Goal: Task Accomplishment & Management: Manage account settings

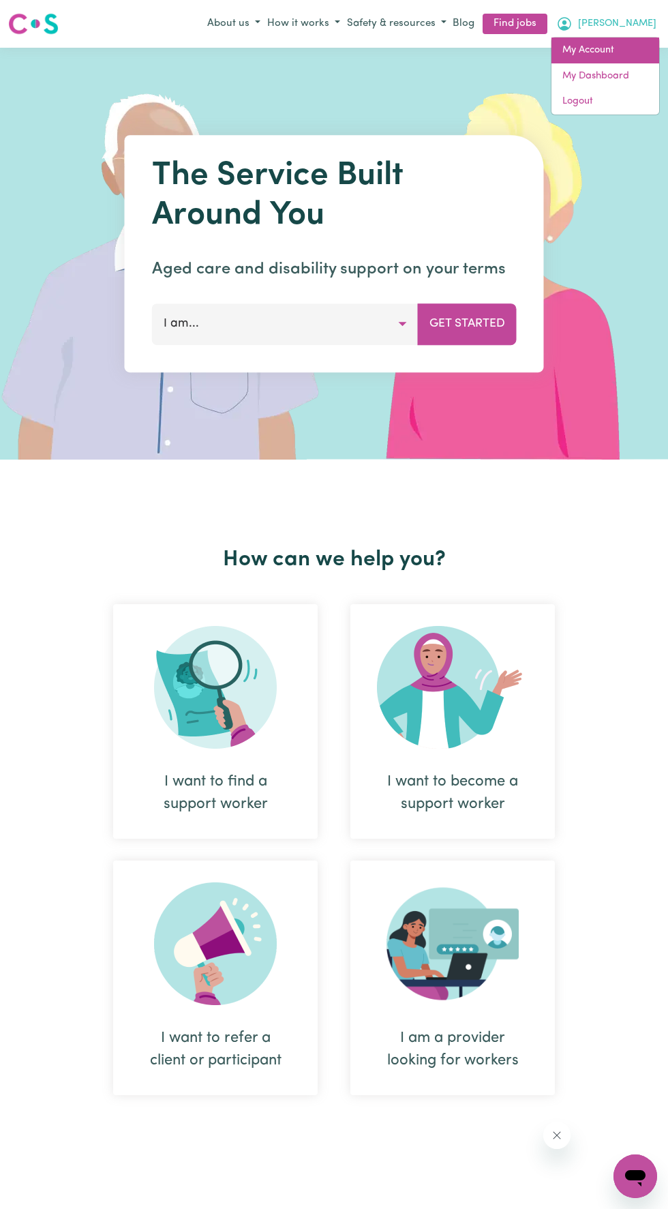
click at [618, 51] on link "My Account" at bounding box center [606, 51] width 108 height 26
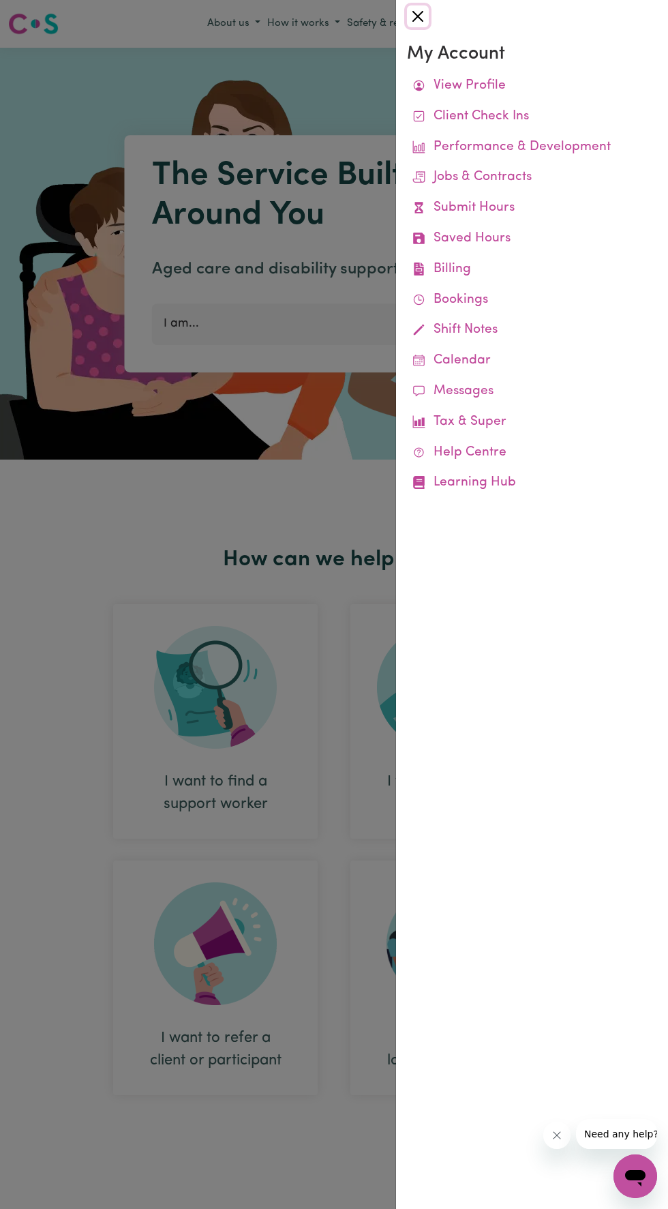
click at [420, 16] on button "Close" at bounding box center [418, 16] width 22 height 22
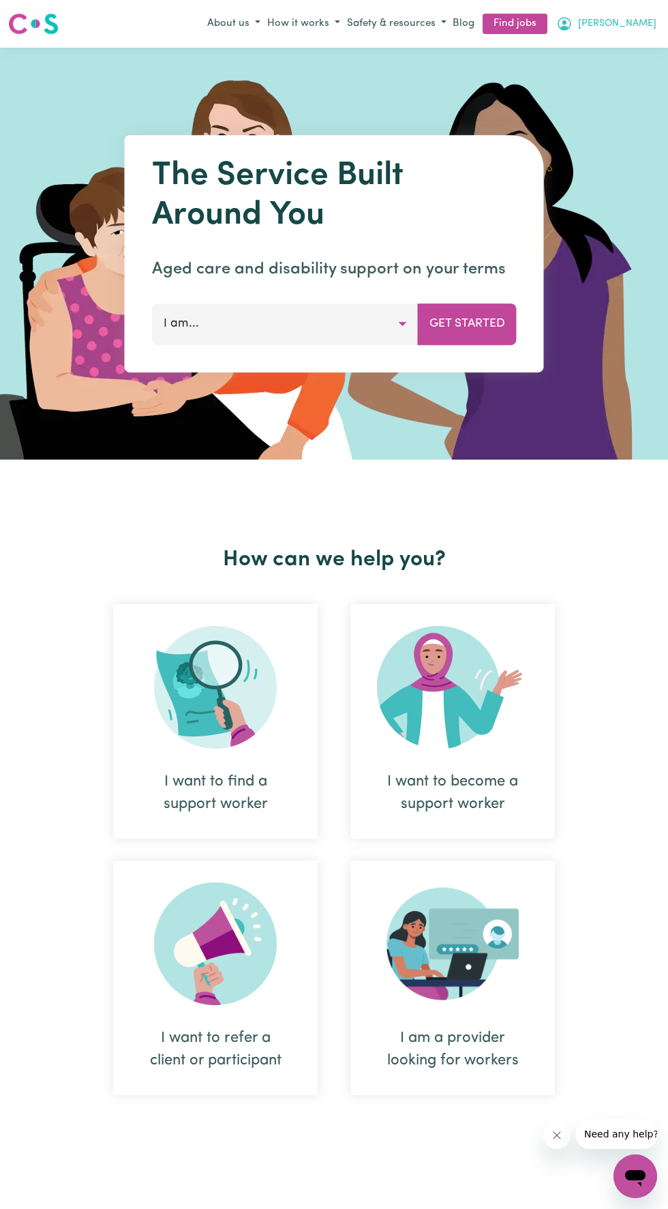
click at [649, 24] on span "[PERSON_NAME]" at bounding box center [617, 23] width 78 height 15
click at [610, 75] on link "My Dashboard" at bounding box center [606, 76] width 108 height 26
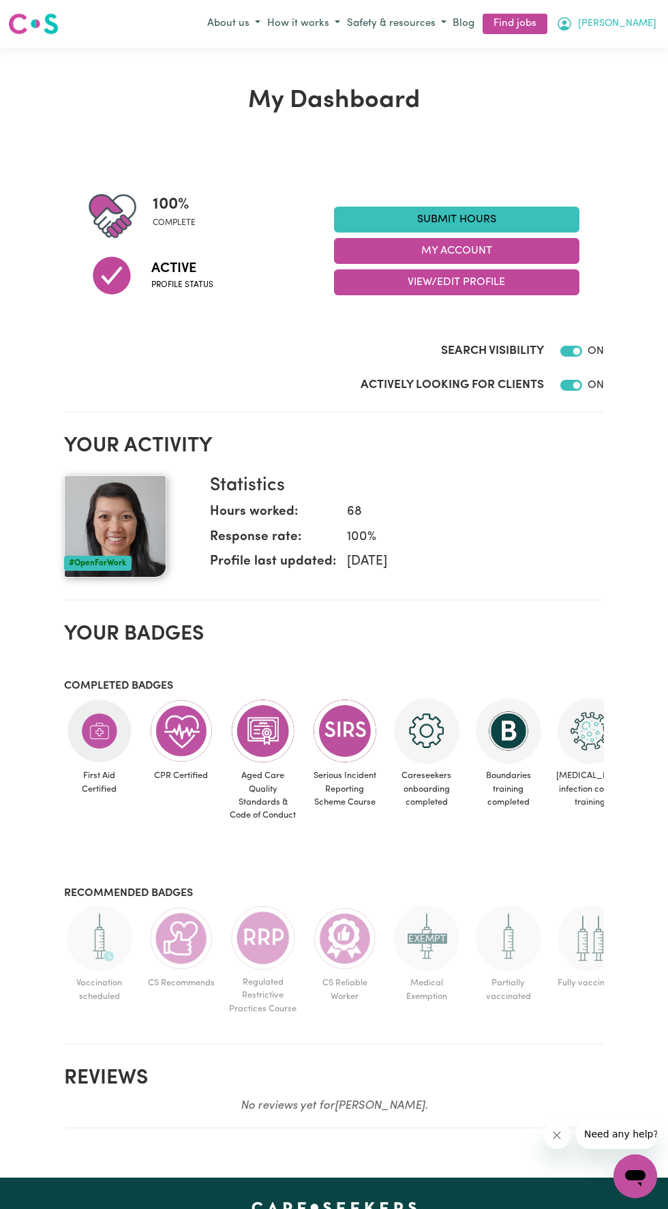
click at [642, 26] on span "[PERSON_NAME]" at bounding box center [617, 23] width 78 height 15
click at [618, 52] on link "My Account" at bounding box center [606, 51] width 108 height 26
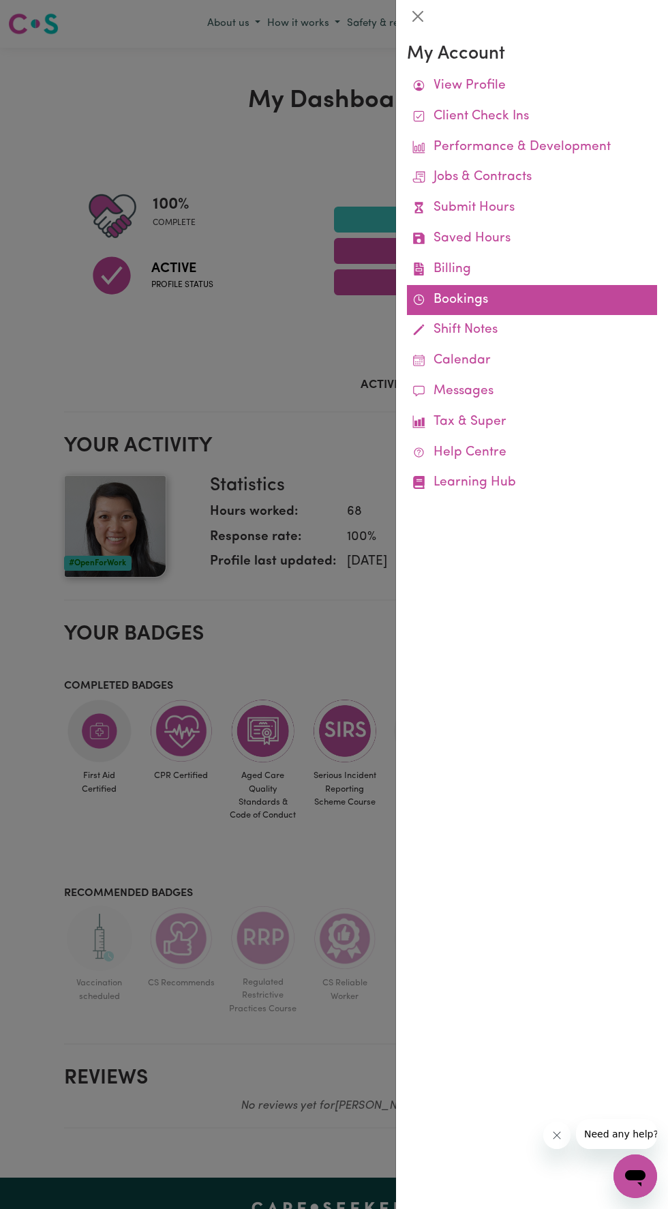
click at [489, 308] on link "Bookings" at bounding box center [532, 300] width 250 height 31
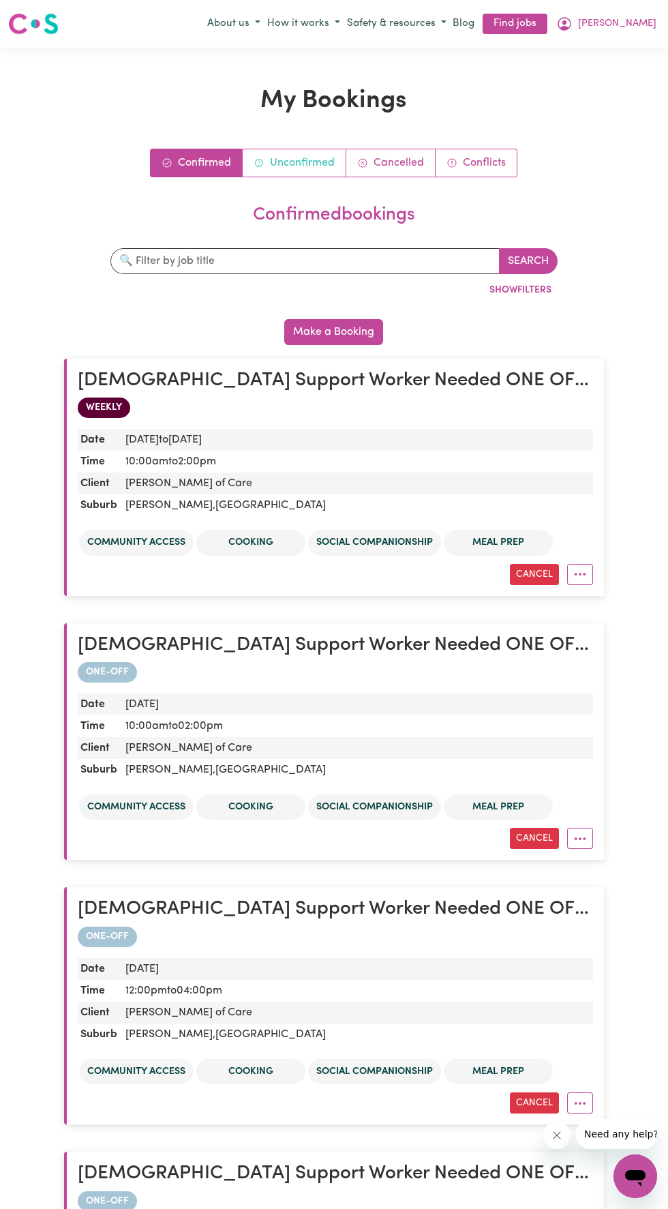
click at [301, 160] on link "Unconfirmed" at bounding box center [295, 162] width 104 height 27
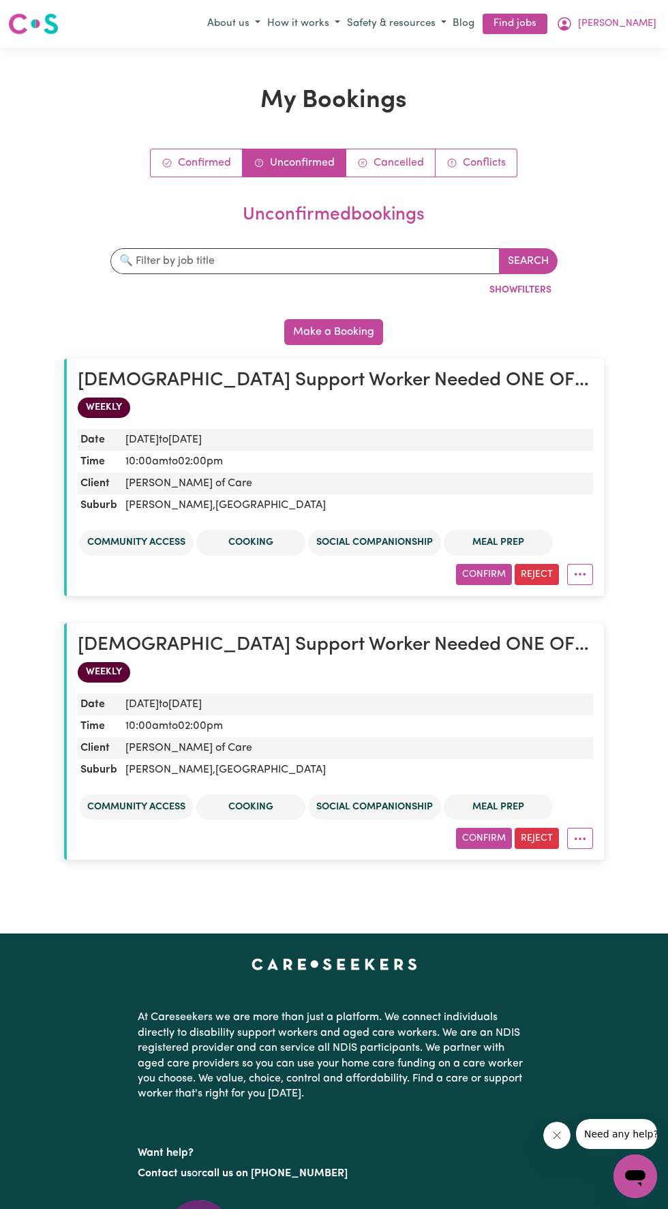
click at [484, 390] on h2 "[DEMOGRAPHIC_DATA] Support Worker Needed ONE OFF On [DATE] And [DATE] In [GEOGR…" at bounding box center [336, 381] width 516 height 23
click at [303, 484] on dd "[PERSON_NAME] of Care" at bounding box center [357, 484] width 474 height 22
click at [241, 564] on div "Confirm Reject" at bounding box center [336, 574] width 516 height 21
click at [121, 385] on h2 "[DEMOGRAPHIC_DATA] Support Worker Needed ONE OFF On [DATE] And [DATE] In [GEOGR…" at bounding box center [336, 381] width 516 height 23
click at [279, 434] on dd "Wed, 3 Sep, 2025 to Wed, 3 Sep, 2025" at bounding box center [357, 440] width 474 height 22
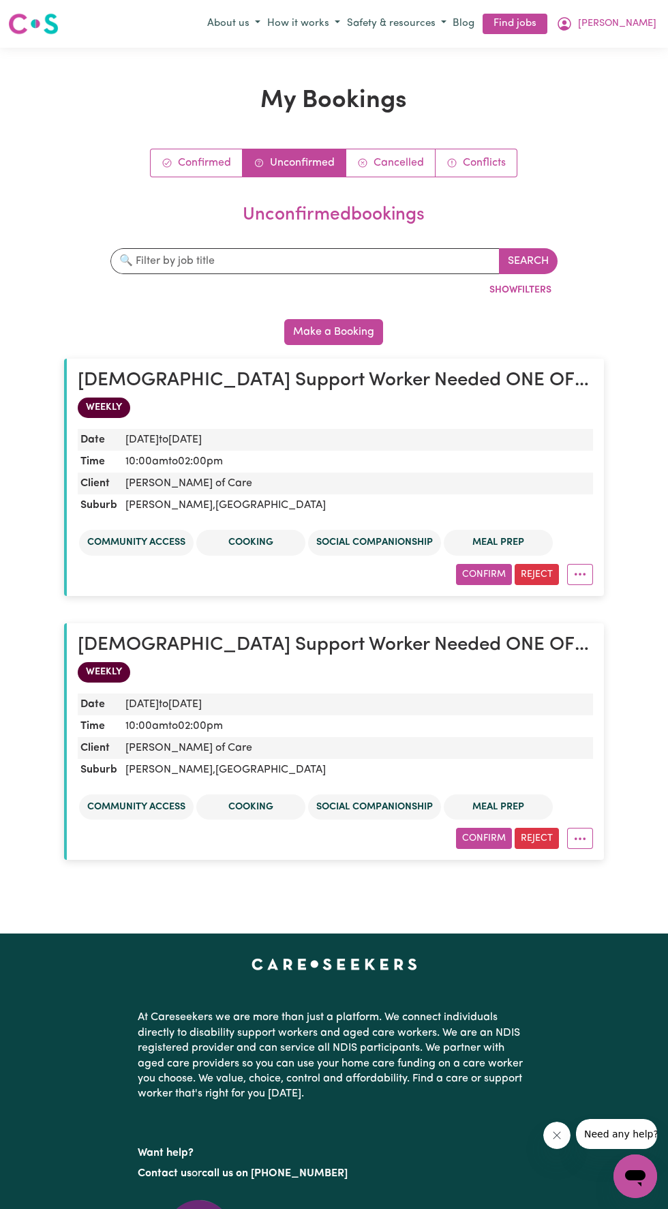
click at [261, 673] on div "WEEKLY" at bounding box center [336, 672] width 516 height 20
click at [225, 715] on dd "10:00am to 02:00pm" at bounding box center [357, 726] width 474 height 22
click at [211, 159] on link "Confirmed" at bounding box center [197, 162] width 92 height 27
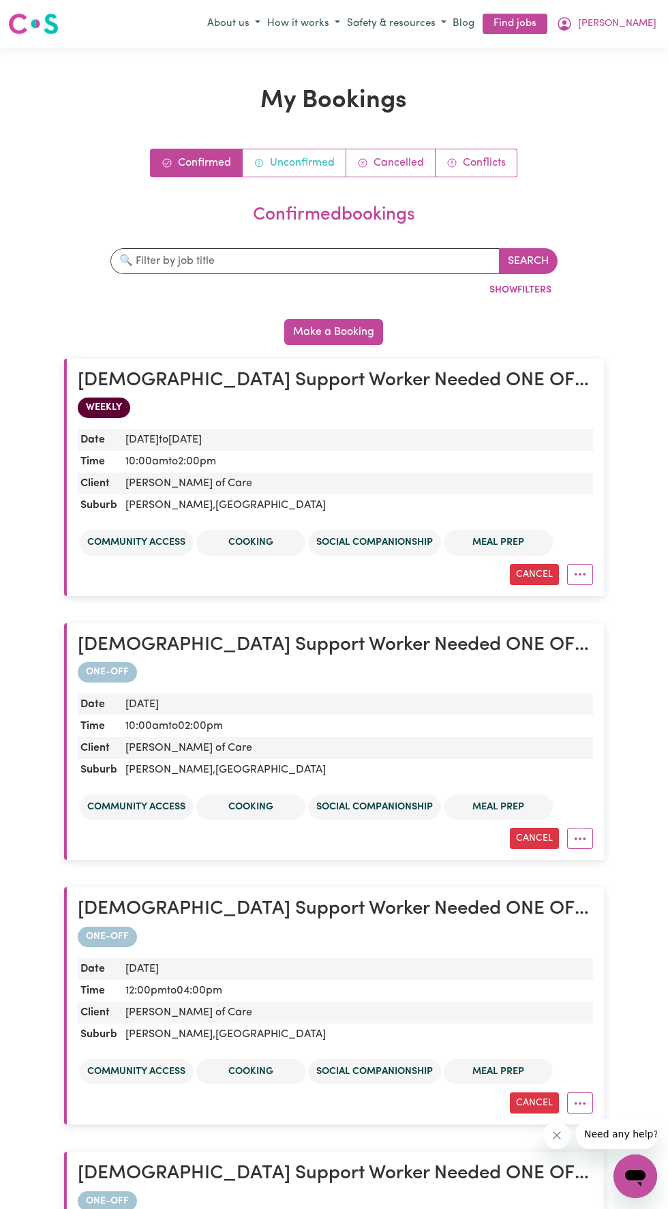
click at [300, 163] on link "Unconfirmed" at bounding box center [295, 162] width 104 height 27
click at [308, 158] on link "Unconfirmed" at bounding box center [295, 162] width 104 height 27
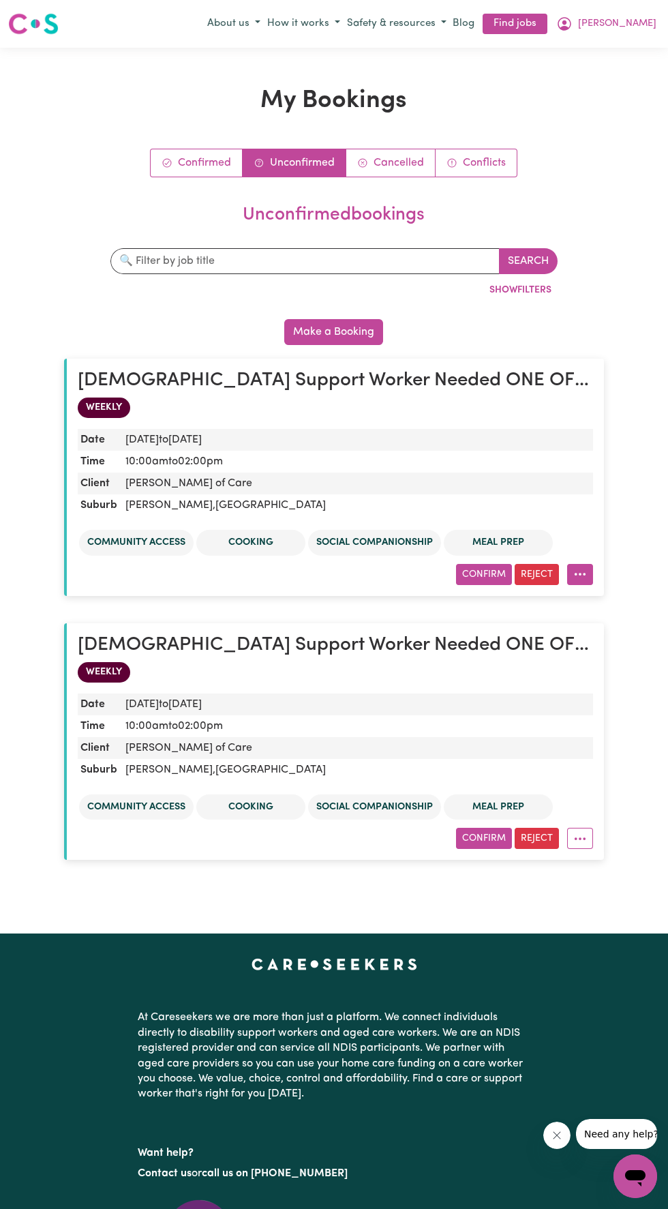
click at [584, 574] on button "More options" at bounding box center [580, 574] width 26 height 21
click at [553, 602] on link "View in Calendar" at bounding box center [530, 606] width 123 height 27
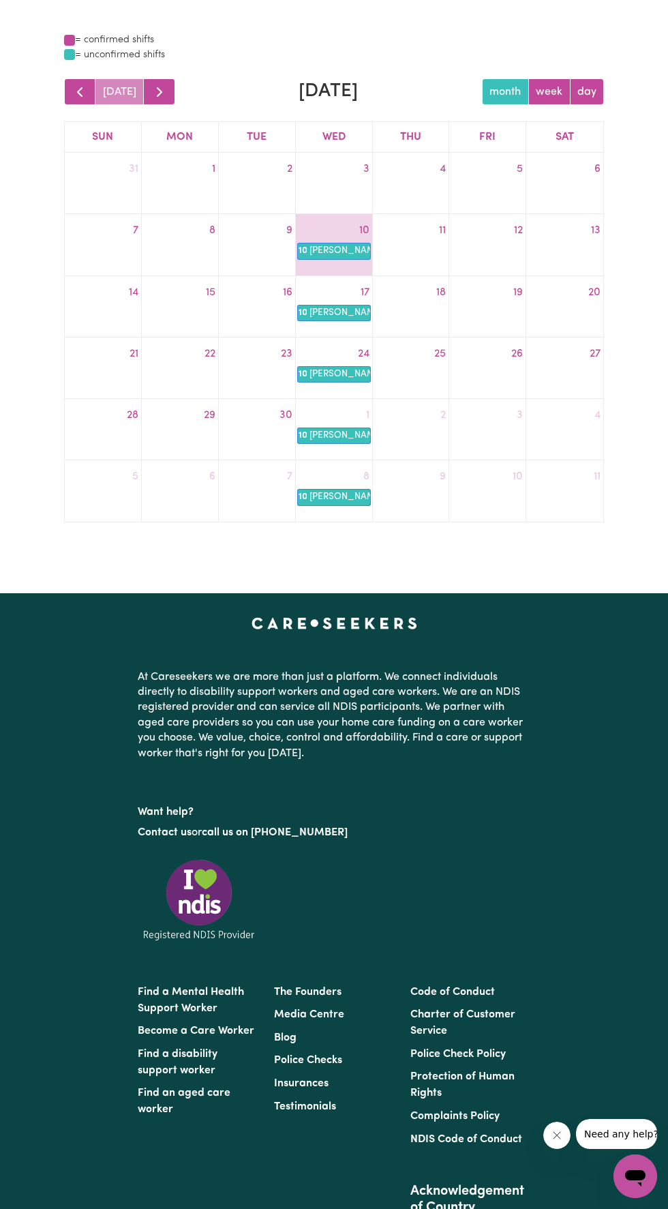
scroll to position [98, 0]
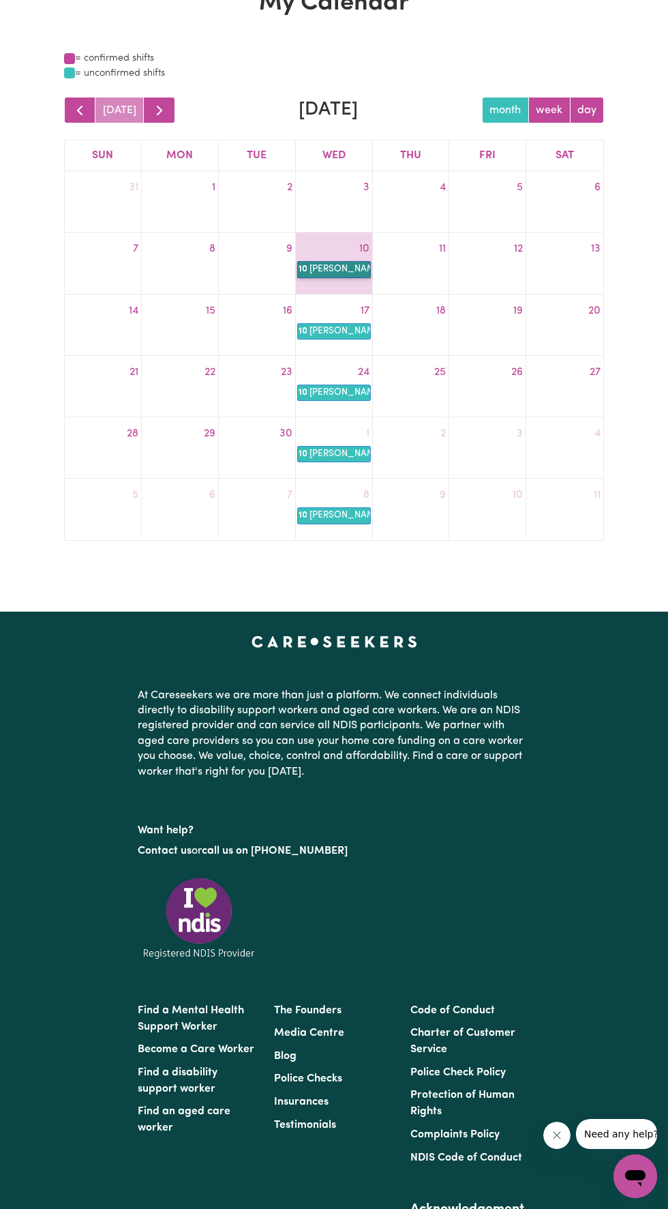
click at [334, 263] on link "10a Linda Hands of Care" at bounding box center [334, 269] width 74 height 16
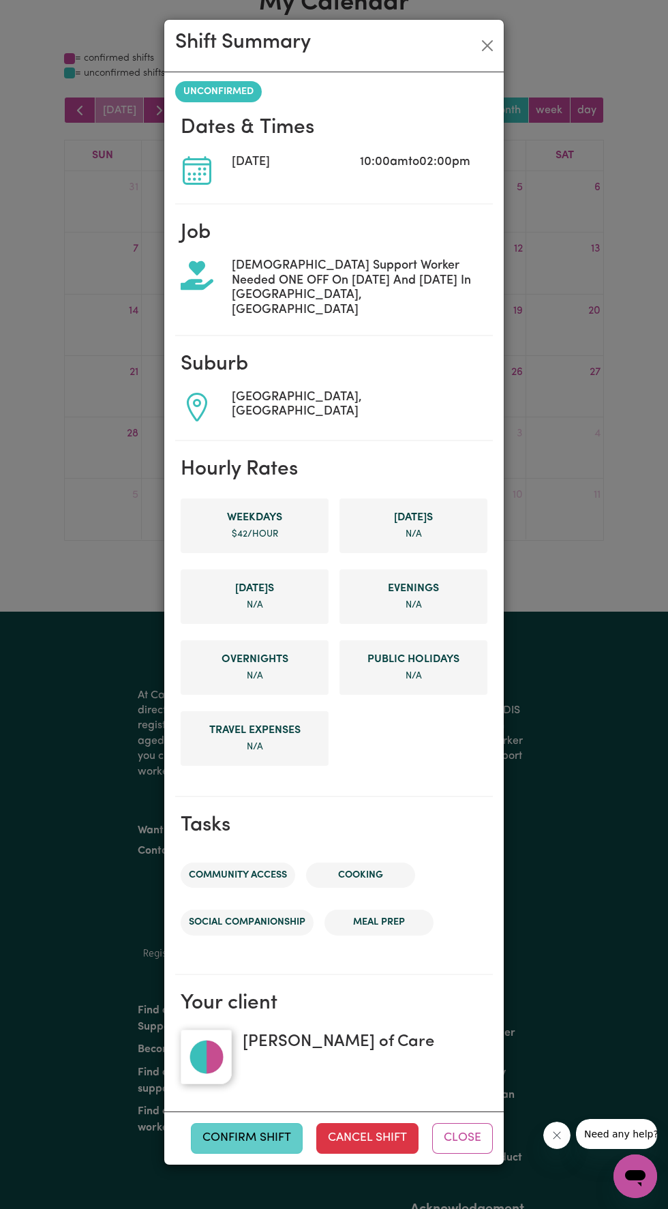
click at [265, 1124] on button "Confirm Shift" at bounding box center [247, 1138] width 112 height 30
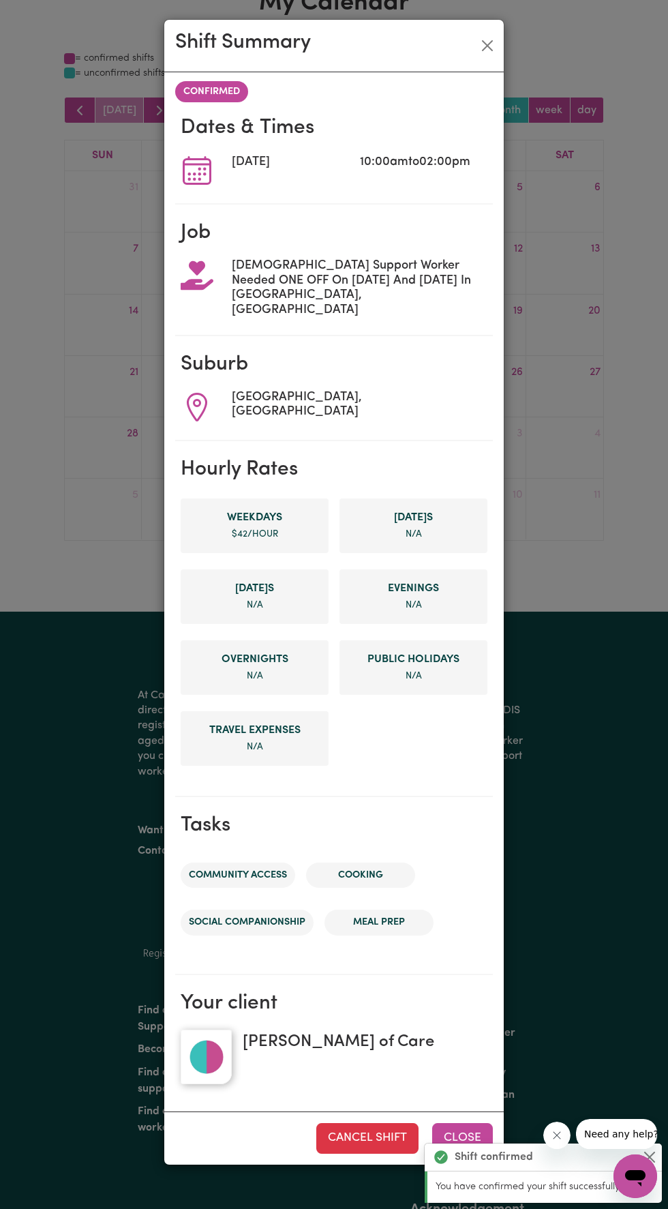
click at [484, 1123] on button "Close" at bounding box center [462, 1138] width 61 height 30
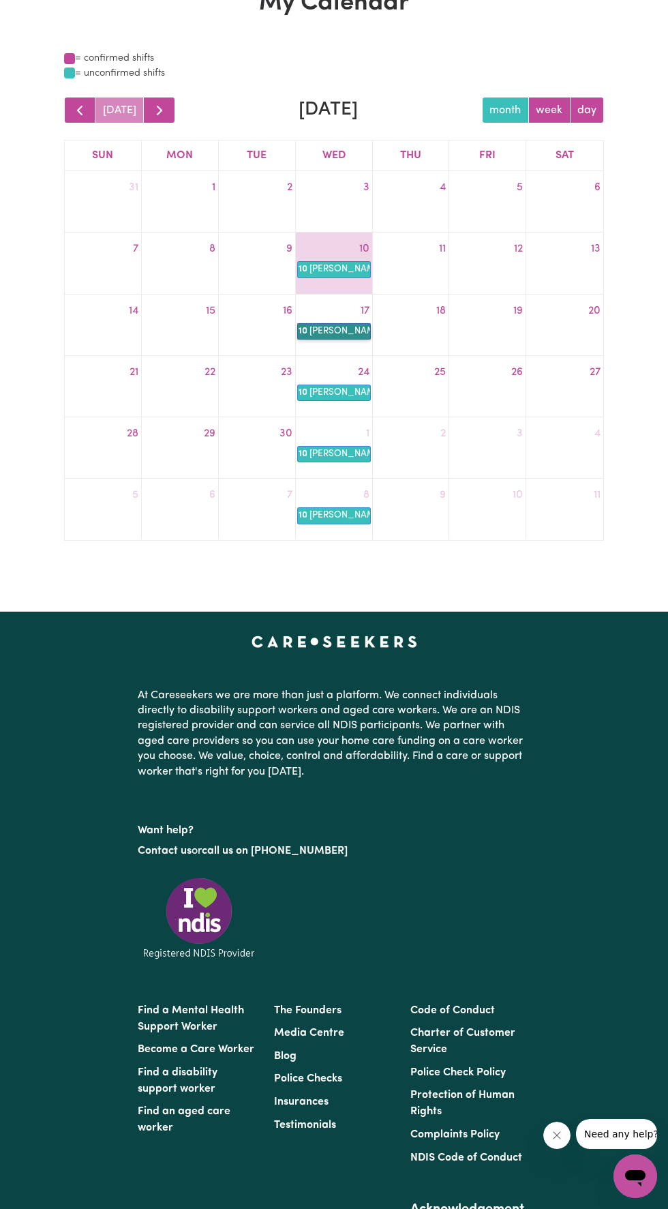
click at [341, 335] on link "10a Linda Hands of Care" at bounding box center [334, 331] width 74 height 16
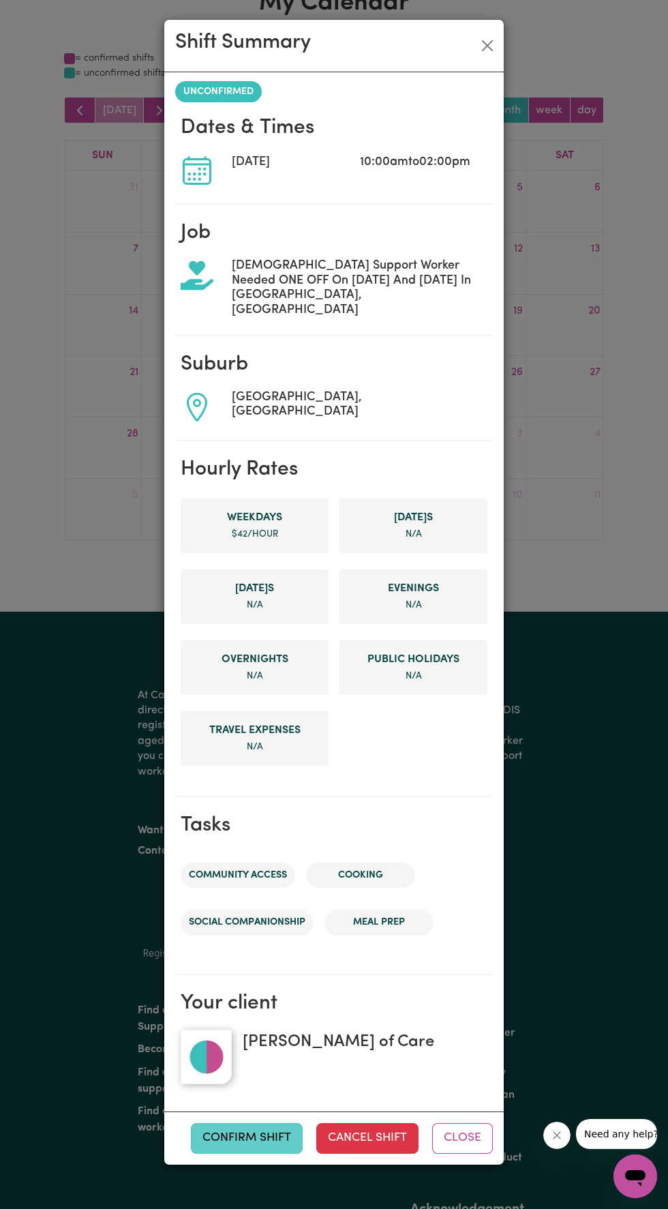
click at [260, 1123] on button "Confirm Shift" at bounding box center [247, 1138] width 112 height 30
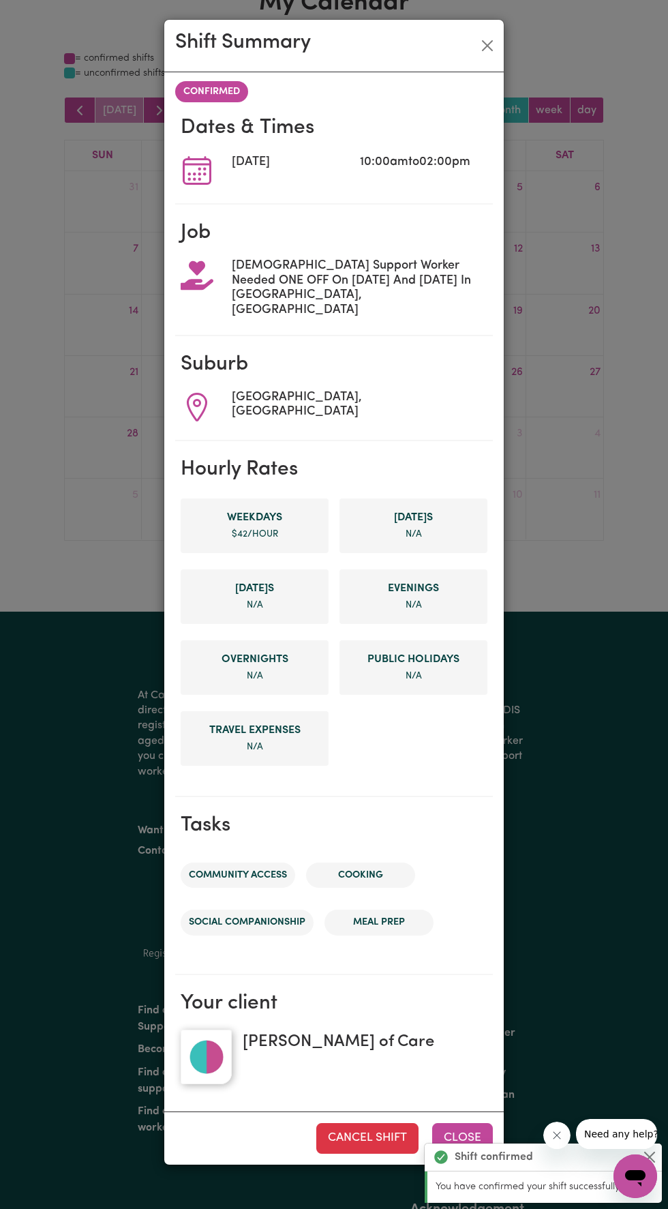
click at [470, 1123] on button "Close" at bounding box center [462, 1138] width 61 height 30
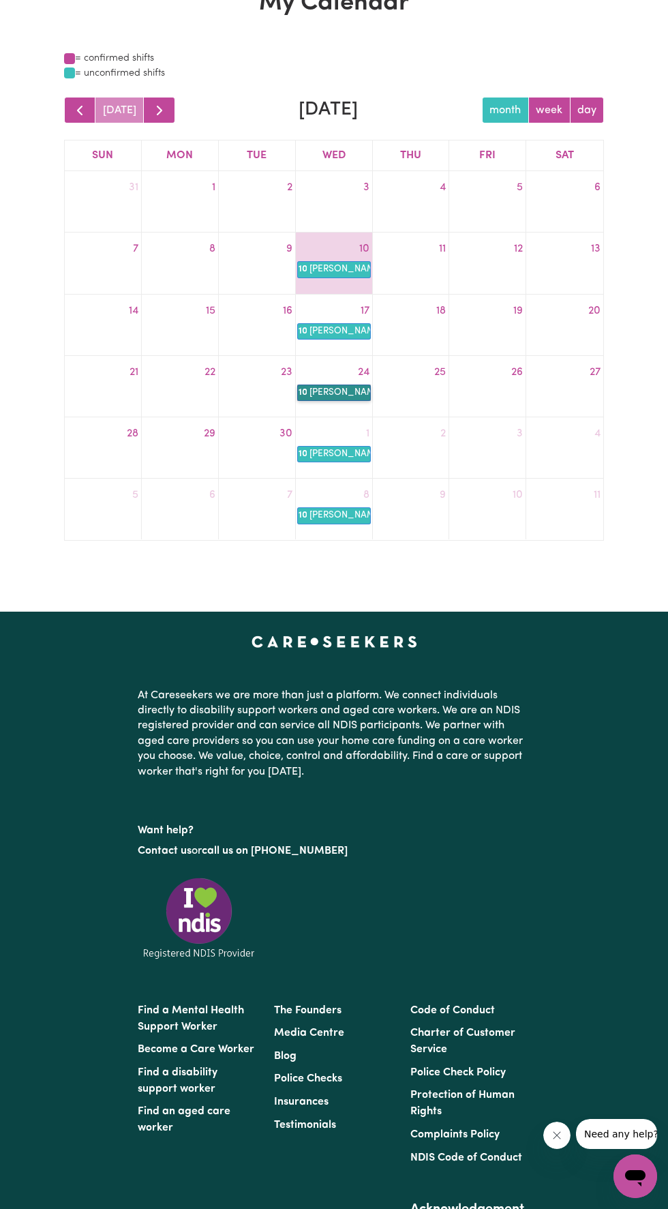
click at [349, 397] on link "10a Linda Hands of Care" at bounding box center [334, 393] width 74 height 16
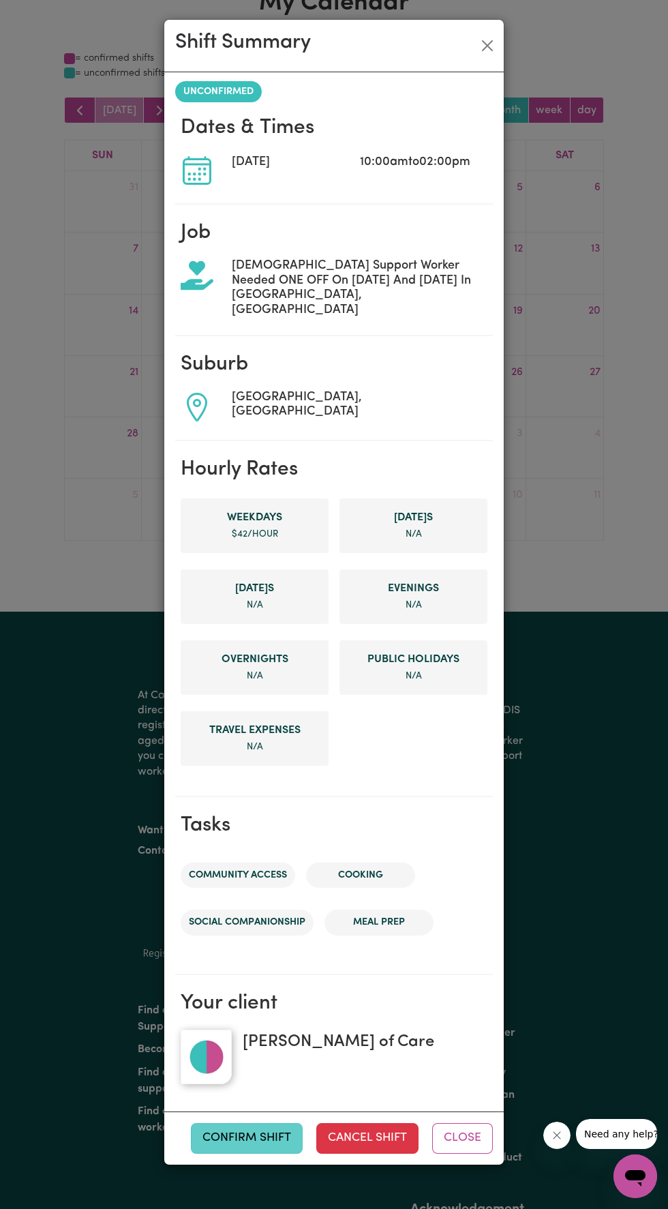
click at [278, 1123] on button "Confirm Shift" at bounding box center [247, 1138] width 112 height 30
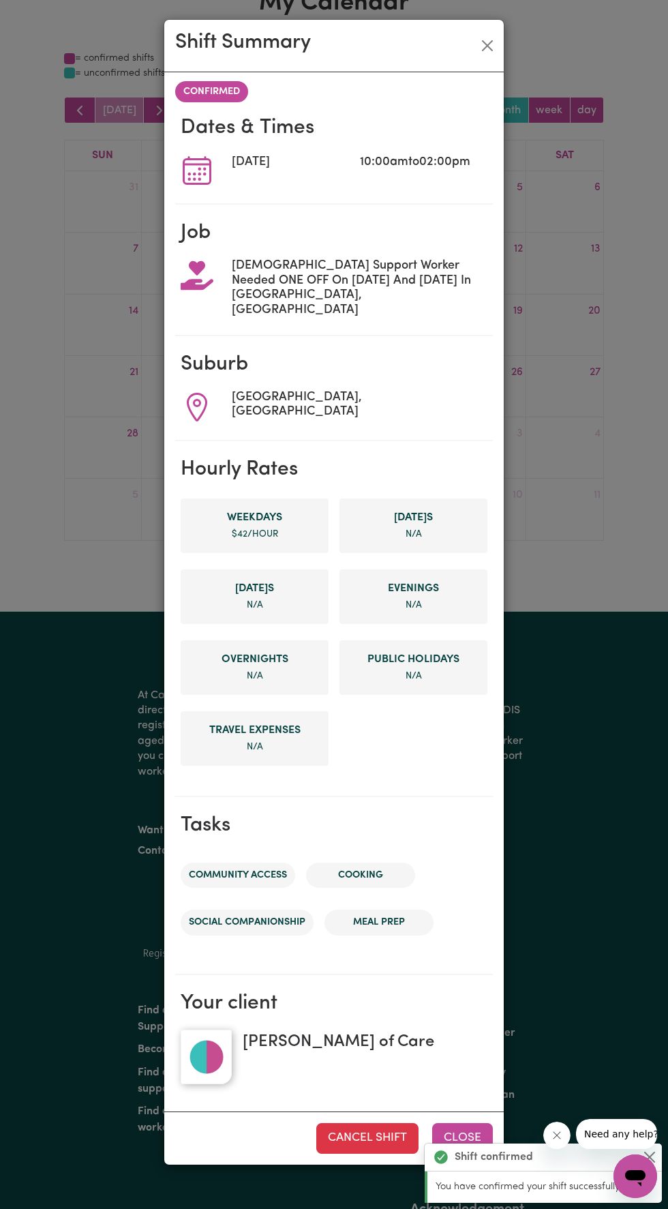
click at [469, 1123] on button "Close" at bounding box center [462, 1138] width 61 height 30
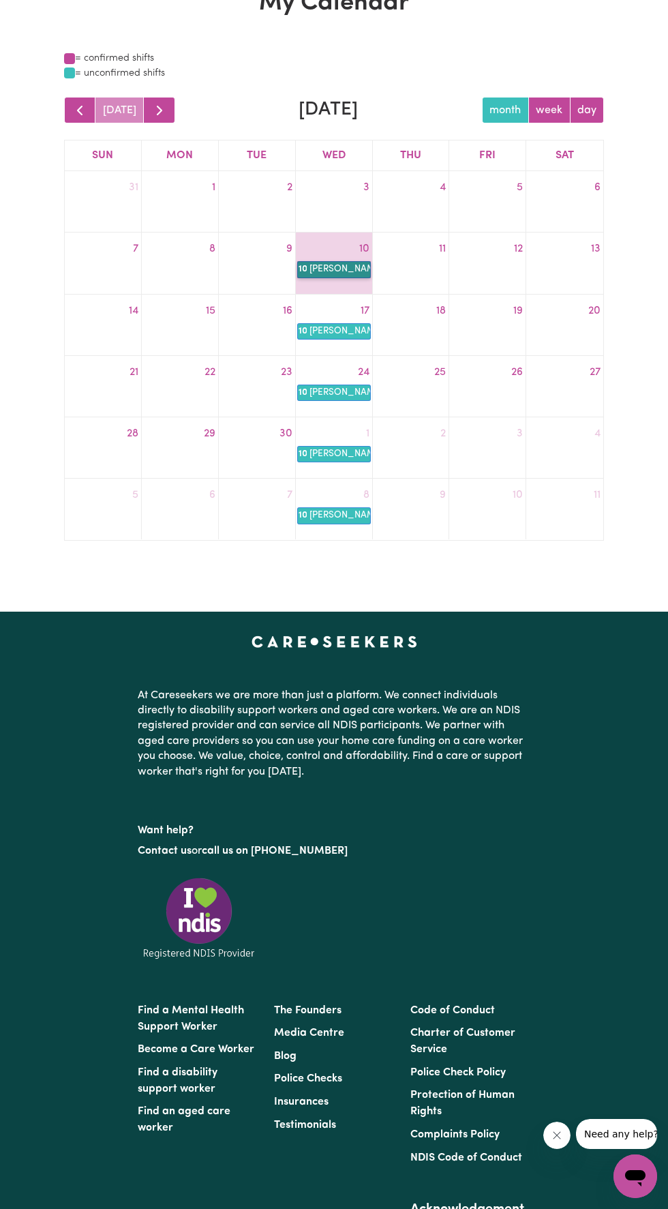
click at [336, 269] on link "10a Linda Hands of Care" at bounding box center [334, 269] width 74 height 16
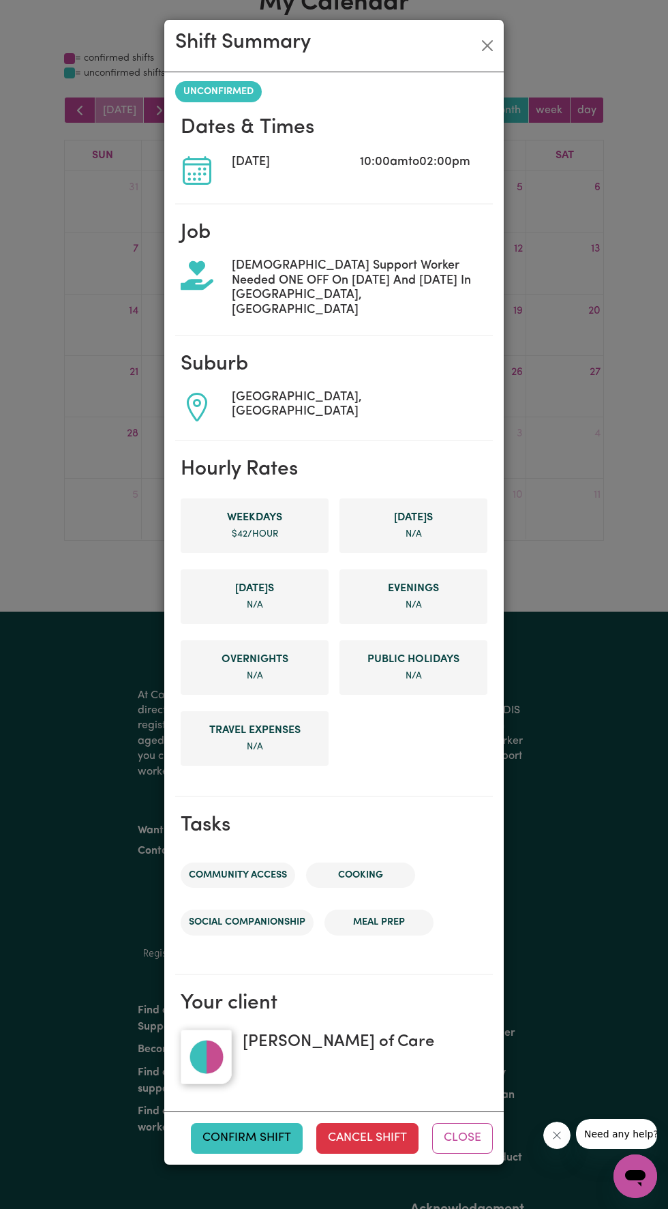
click at [611, 572] on div "Shift Summary UNCONFIRMED Dates & Times Wed, 10 Sep, 2025 10:00am to 02:00pm Jo…" at bounding box center [334, 604] width 668 height 1209
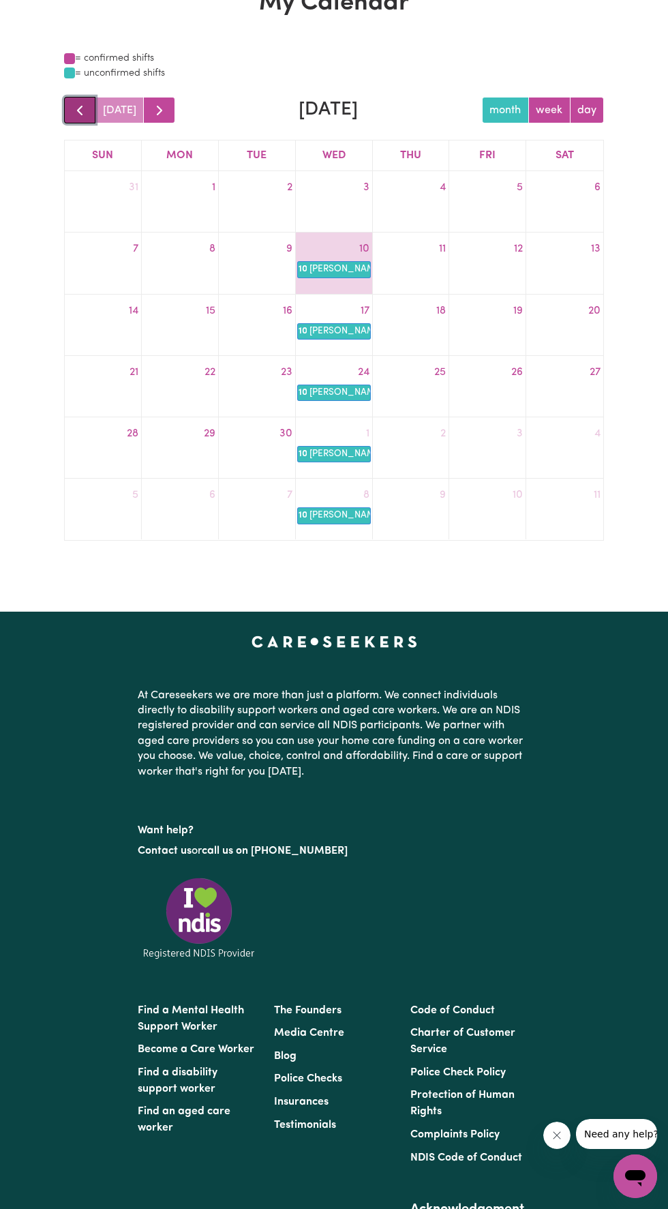
click at [78, 110] on span "button" at bounding box center [80, 110] width 16 height 16
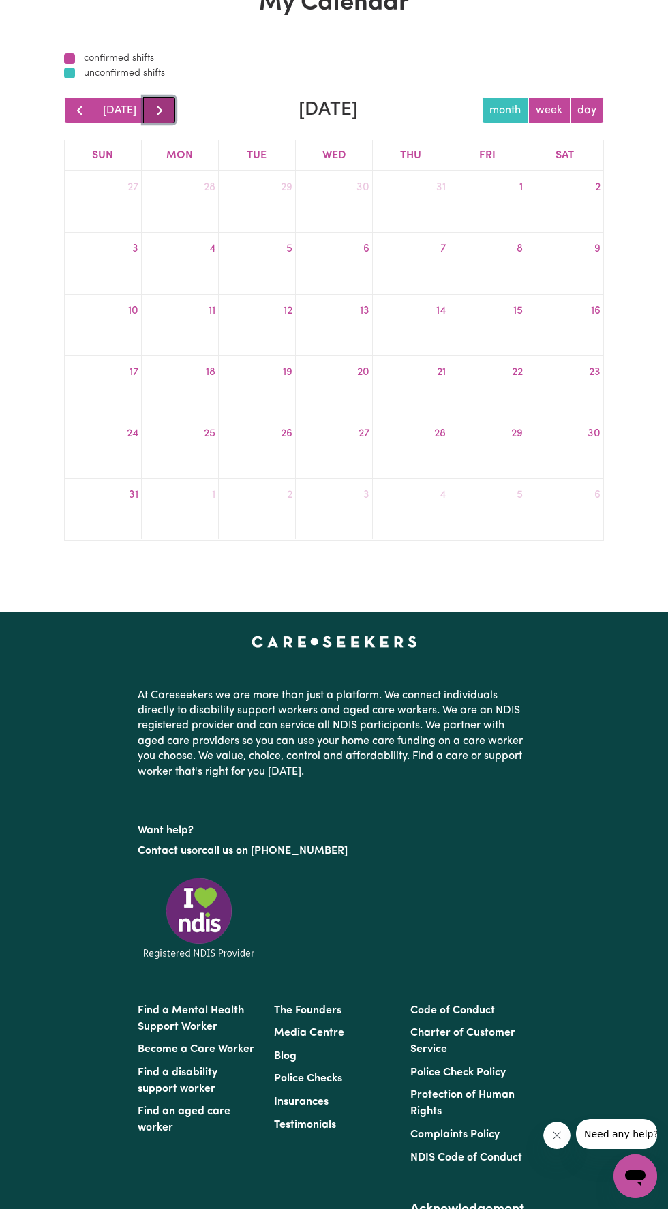
click at [155, 109] on span "button" at bounding box center [159, 110] width 16 height 16
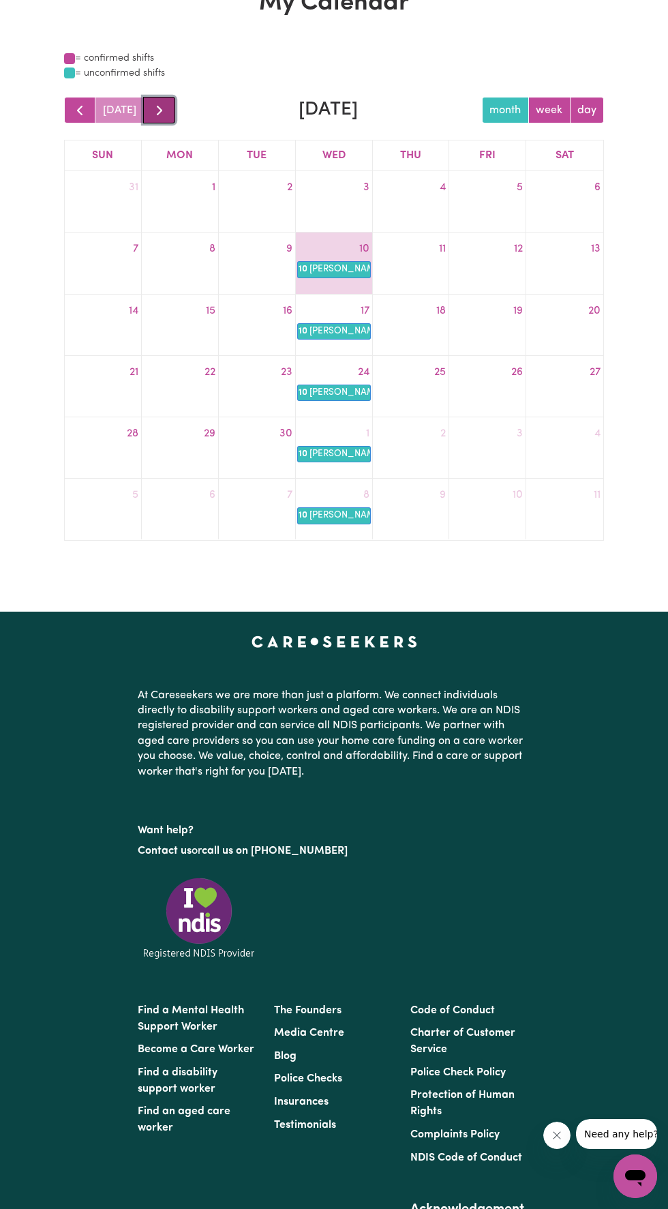
click at [156, 110] on span "button" at bounding box center [159, 110] width 16 height 16
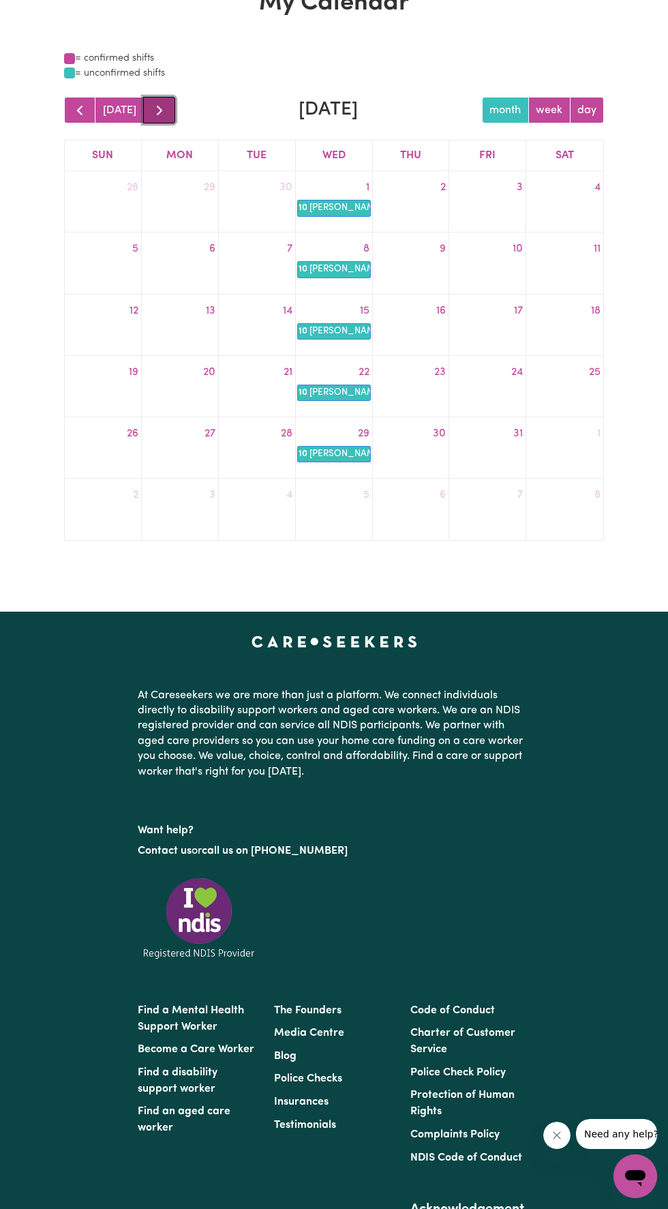
click at [154, 104] on span "button" at bounding box center [159, 110] width 16 height 16
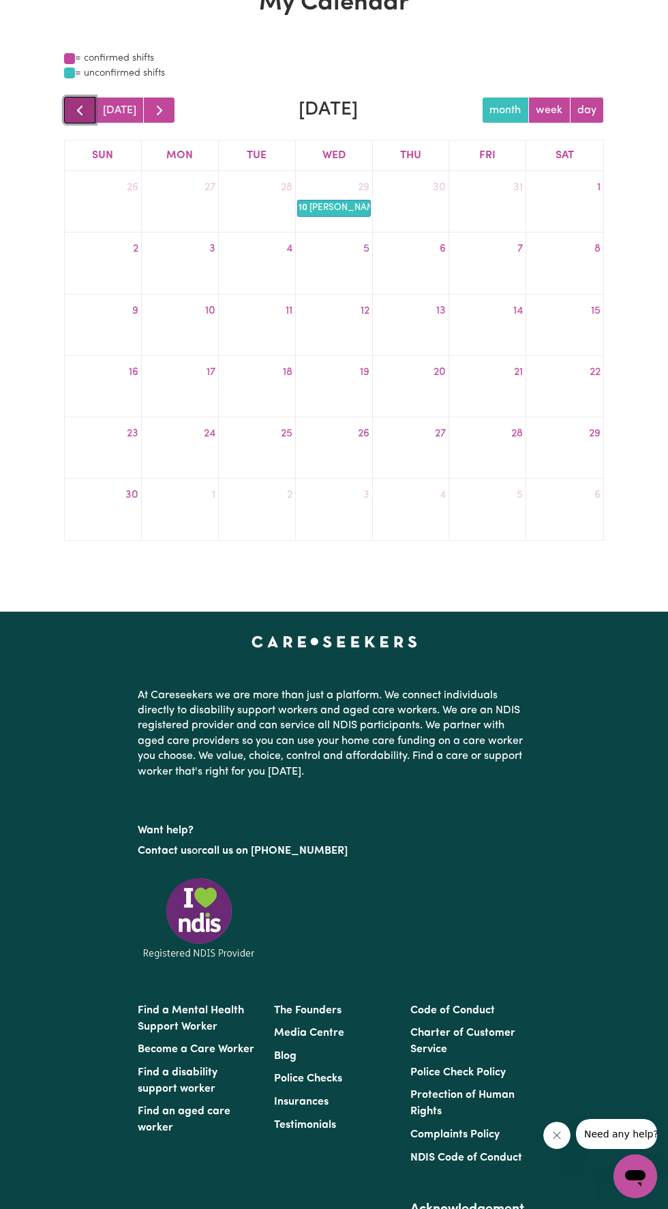
click at [74, 109] on span "button" at bounding box center [80, 110] width 16 height 16
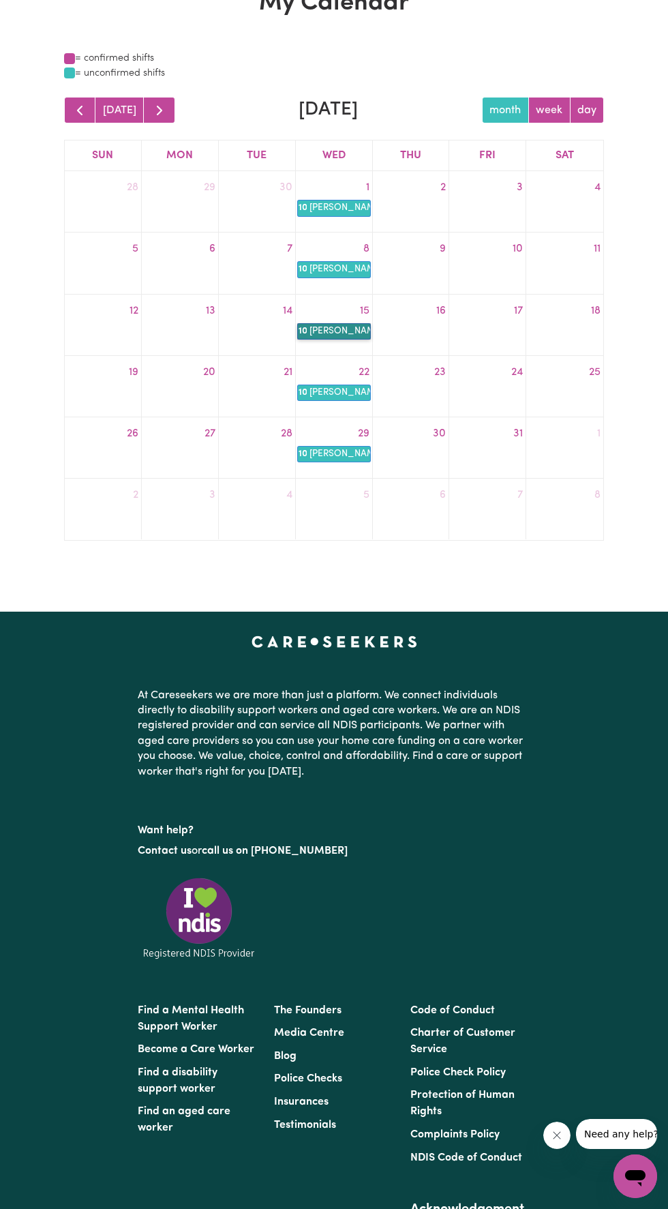
click at [347, 331] on link "10a Linda Hands of Care" at bounding box center [334, 331] width 74 height 16
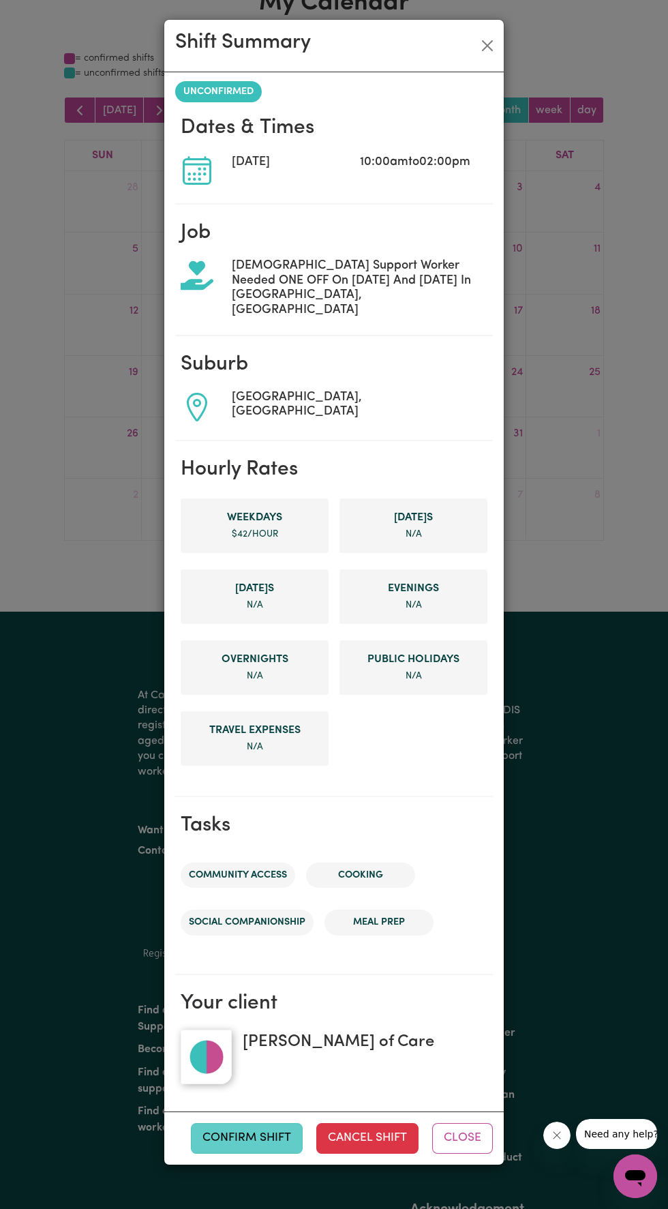
click at [265, 1124] on button "Confirm Shift" at bounding box center [247, 1138] width 112 height 30
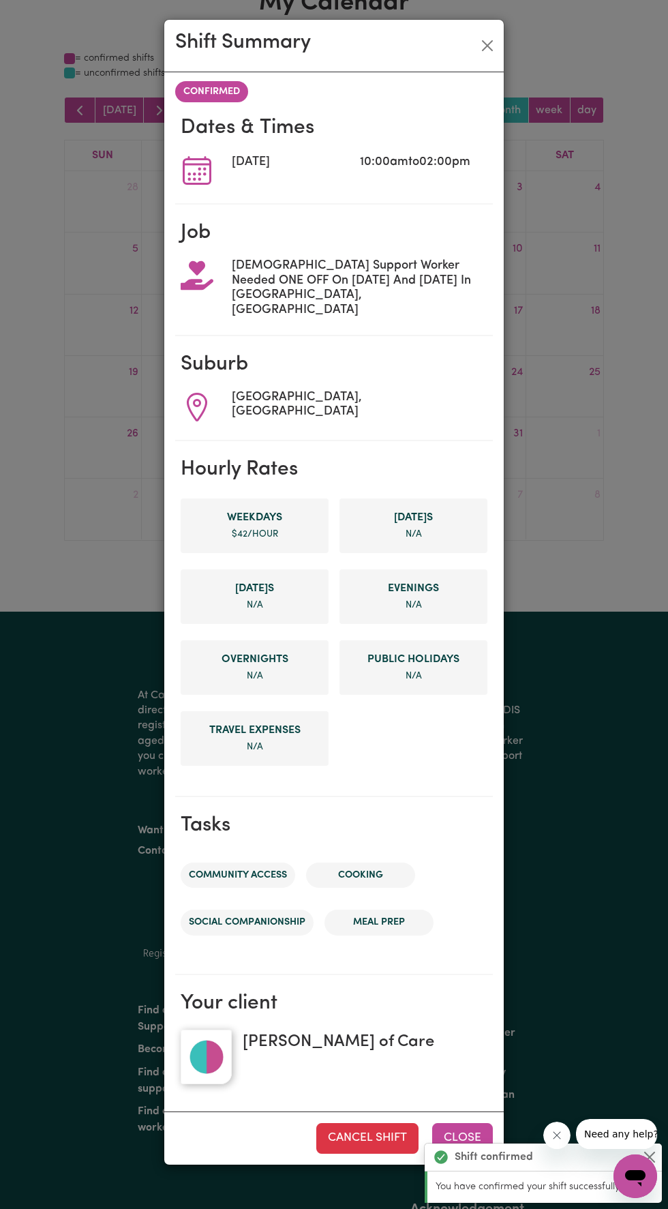
click at [484, 1123] on button "Close" at bounding box center [462, 1138] width 61 height 30
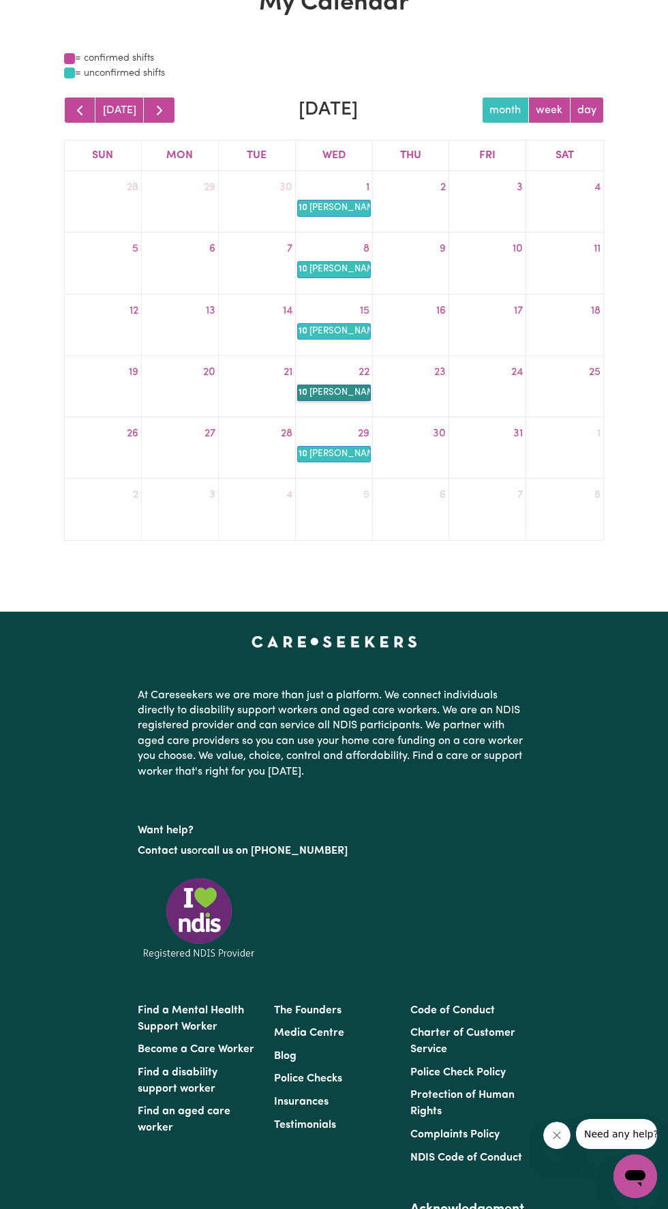
click at [338, 396] on link "10a Linda Hands of Care" at bounding box center [334, 393] width 74 height 16
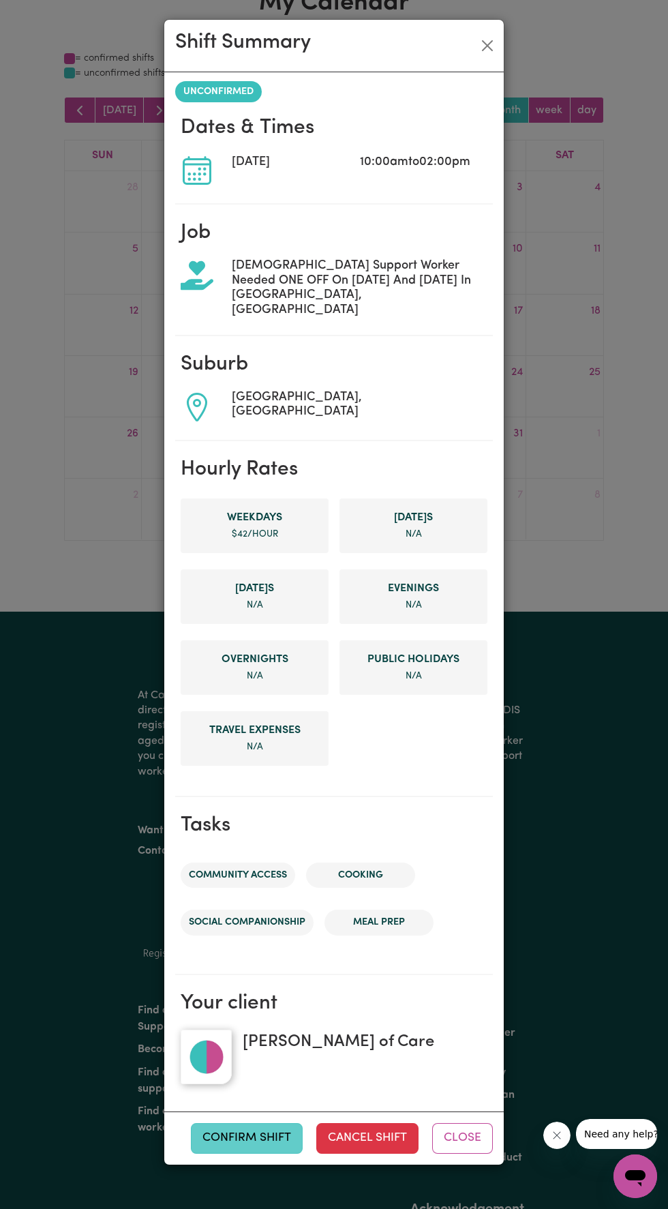
click at [267, 1124] on button "Confirm Shift" at bounding box center [247, 1138] width 112 height 30
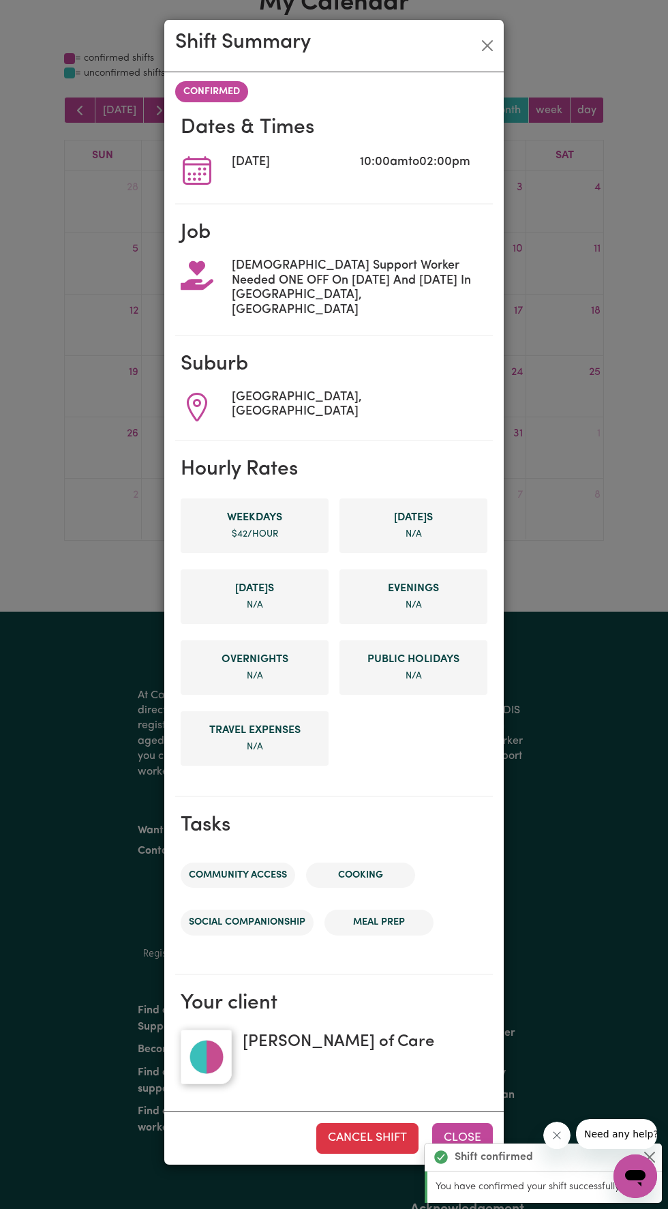
click at [484, 1123] on button "Close" at bounding box center [462, 1138] width 61 height 30
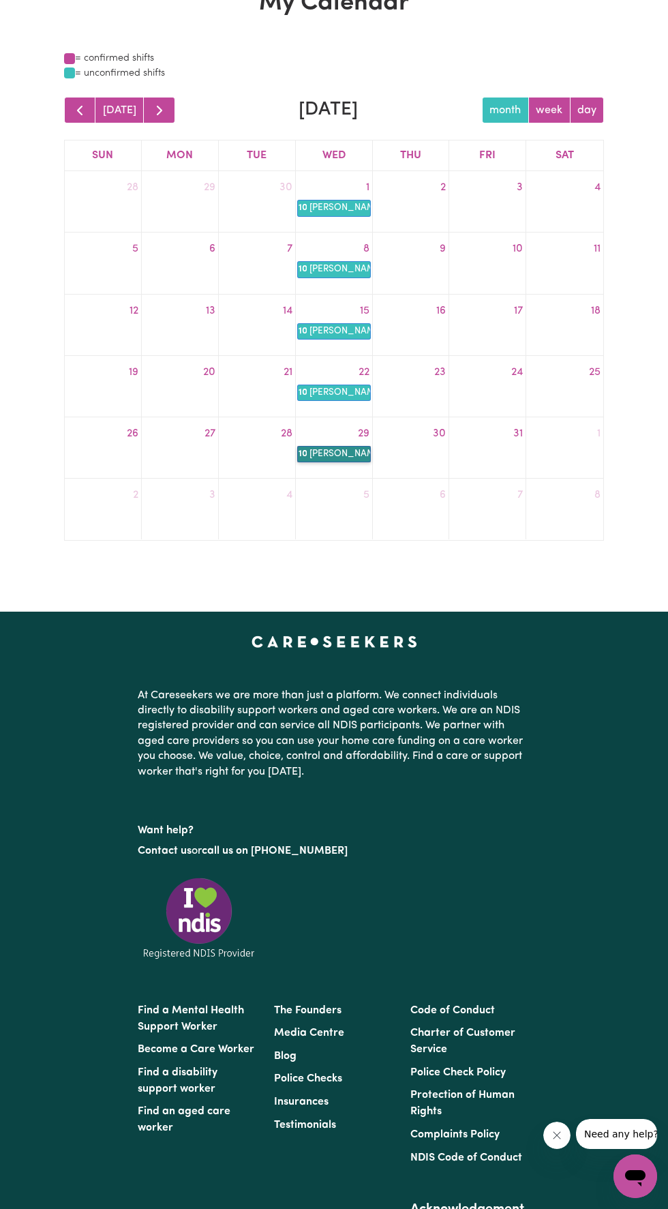
click at [331, 454] on link "10a Linda Hands of Care" at bounding box center [334, 454] width 74 height 16
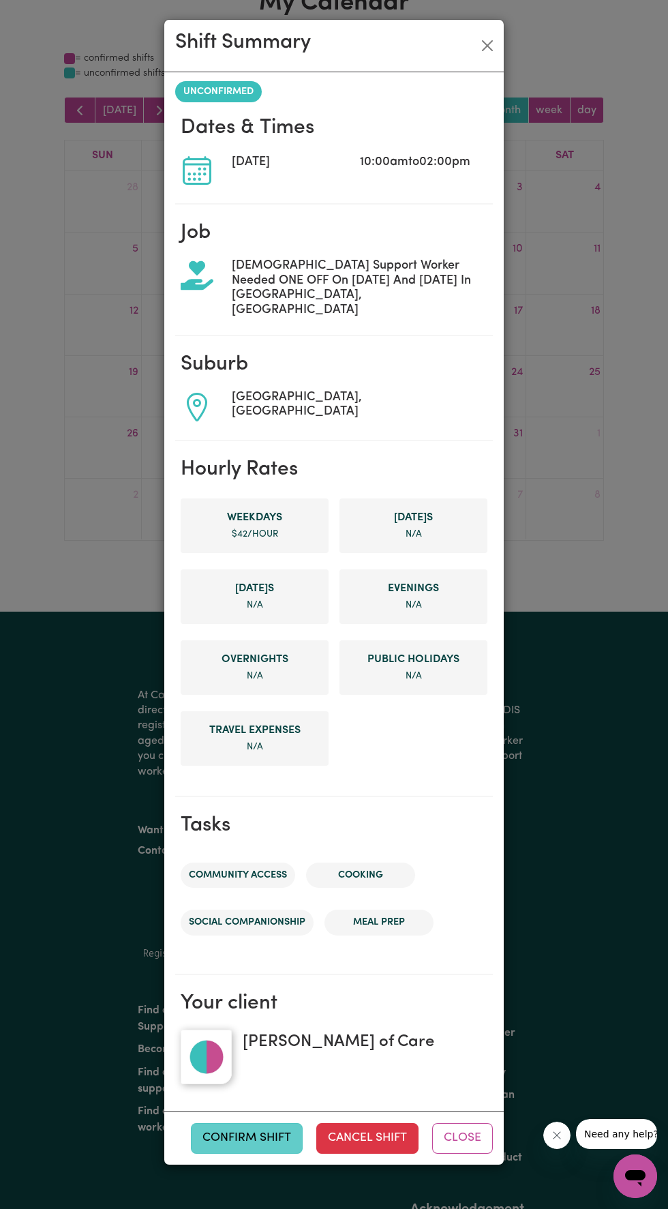
click at [268, 1123] on button "Confirm Shift" at bounding box center [247, 1138] width 112 height 30
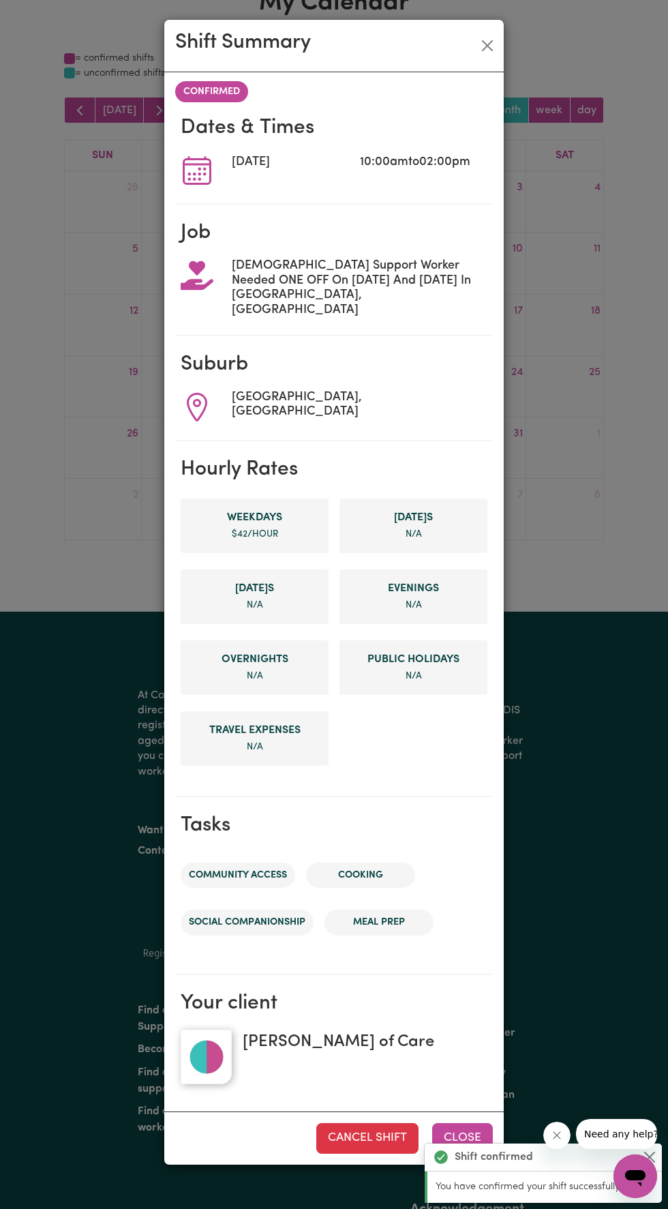
click at [462, 1124] on button "Close" at bounding box center [462, 1138] width 61 height 30
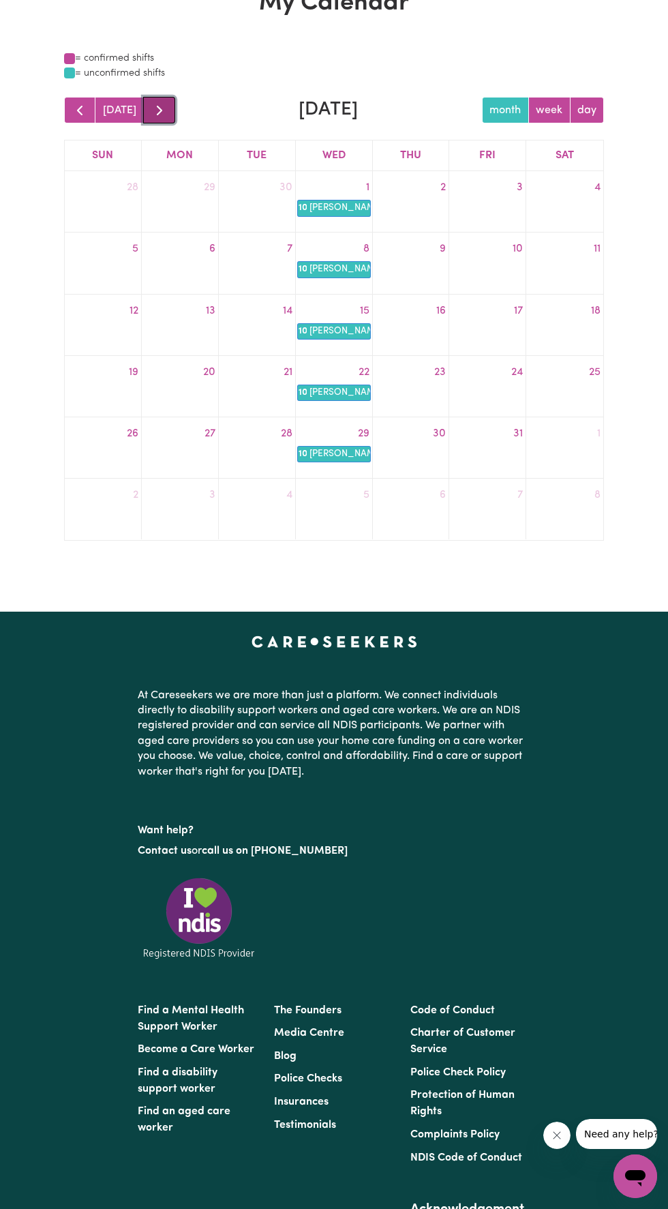
click at [157, 116] on span "button" at bounding box center [159, 110] width 16 height 16
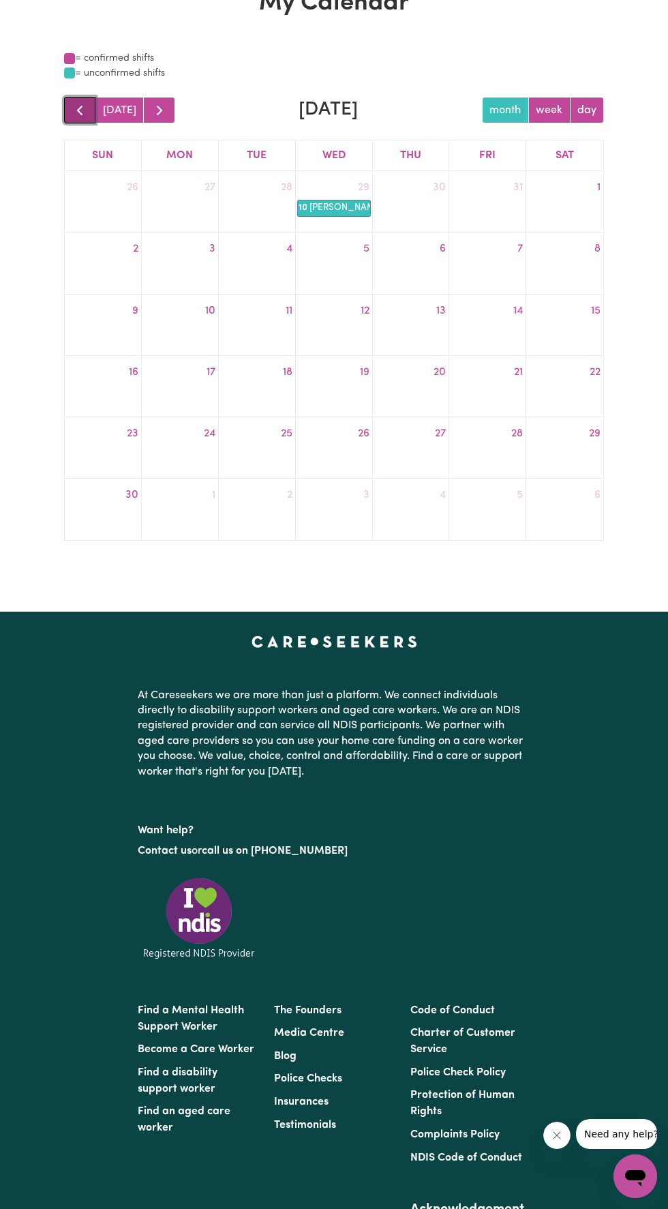
click at [80, 110] on span "button" at bounding box center [80, 110] width 16 height 16
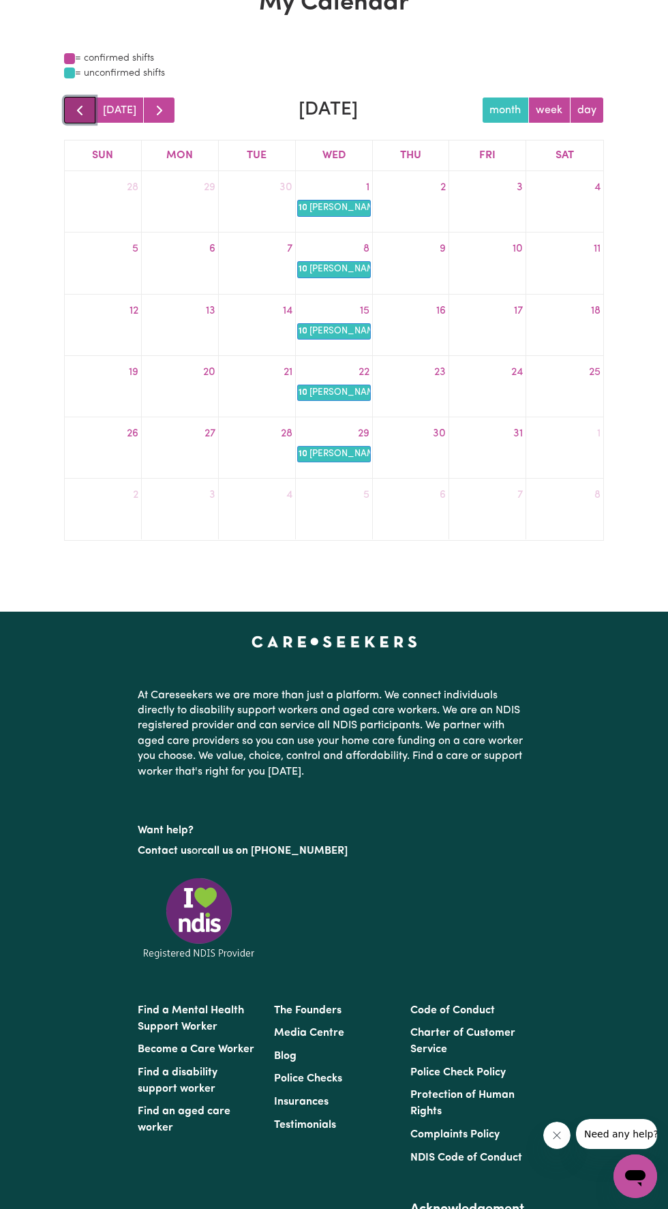
click at [72, 110] on span "button" at bounding box center [80, 110] width 16 height 16
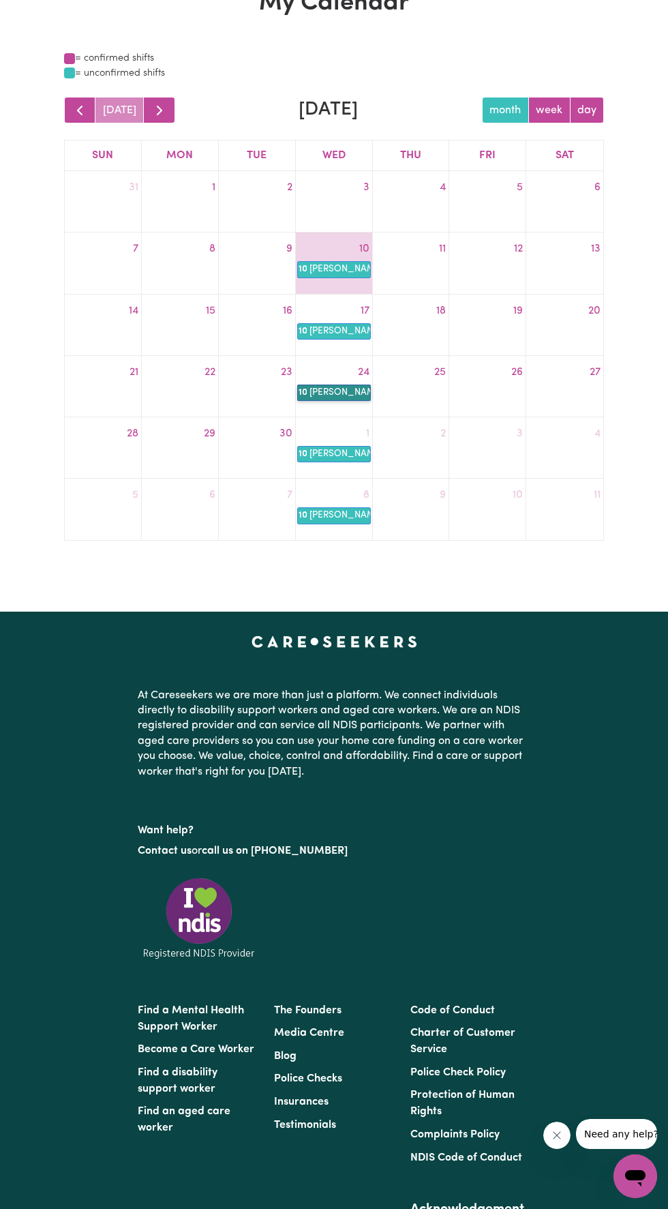
click at [346, 392] on link "10a Linda Hands of Care" at bounding box center [334, 393] width 74 height 16
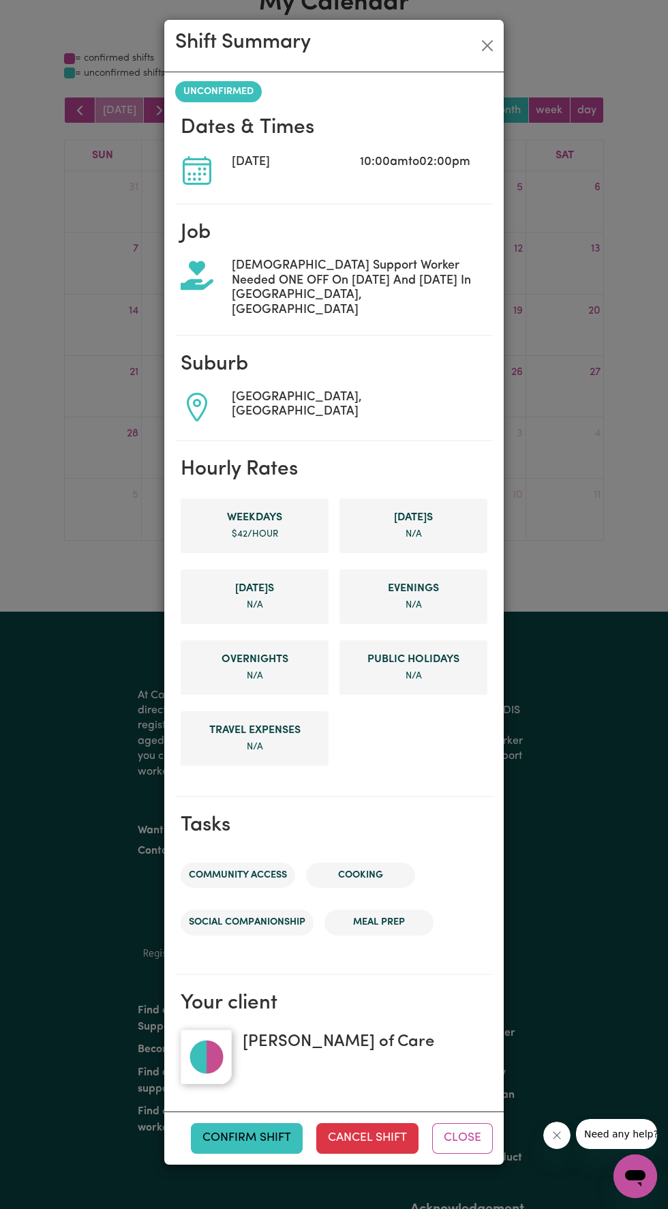
click at [58, 258] on div "Shift Summary UNCONFIRMED Dates & Times Wed, 24 Sep, 2025 10:00am to 02:00pm Jo…" at bounding box center [334, 604] width 668 height 1209
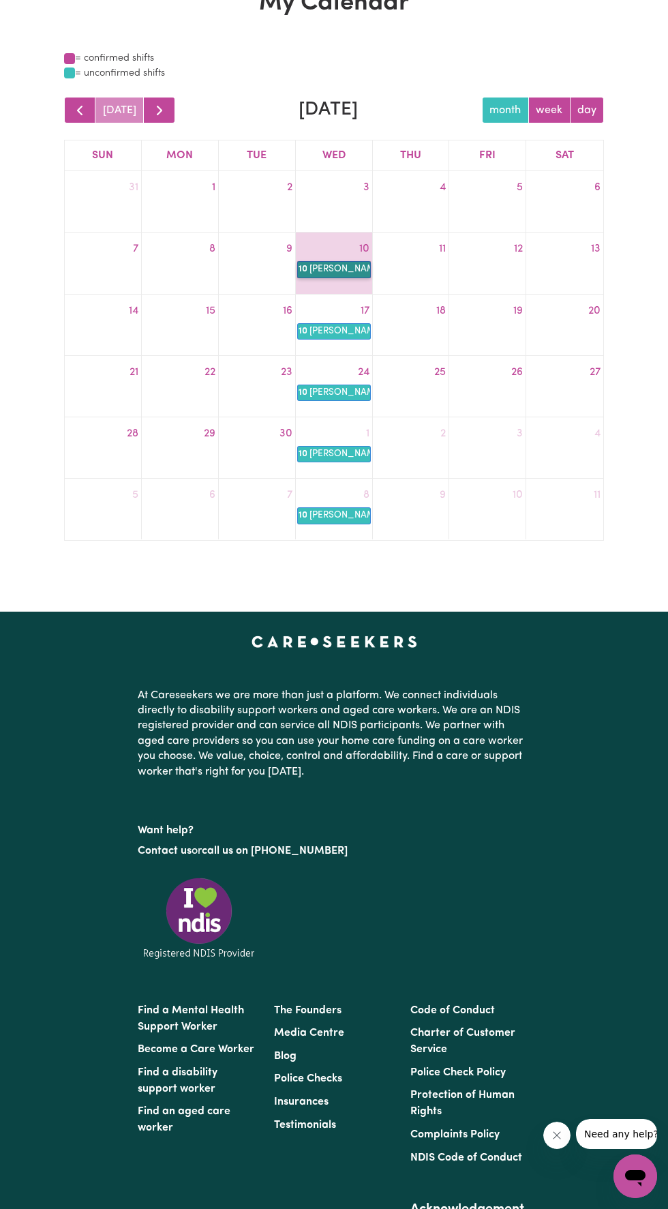
click at [338, 269] on link "10a Linda Hands of Care" at bounding box center [334, 269] width 74 height 16
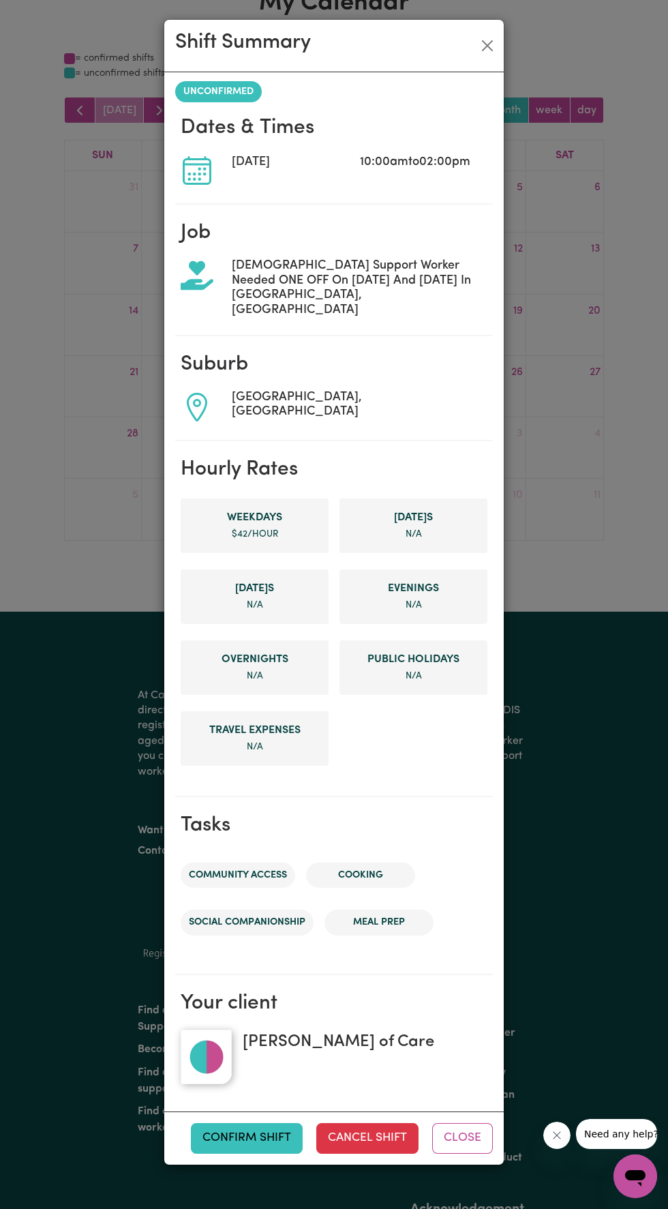
click at [70, 379] on div "Shift Summary UNCONFIRMED Dates & Times Wed, 10 Sep, 2025 10:00am to 02:00pm Jo…" at bounding box center [334, 604] width 668 height 1209
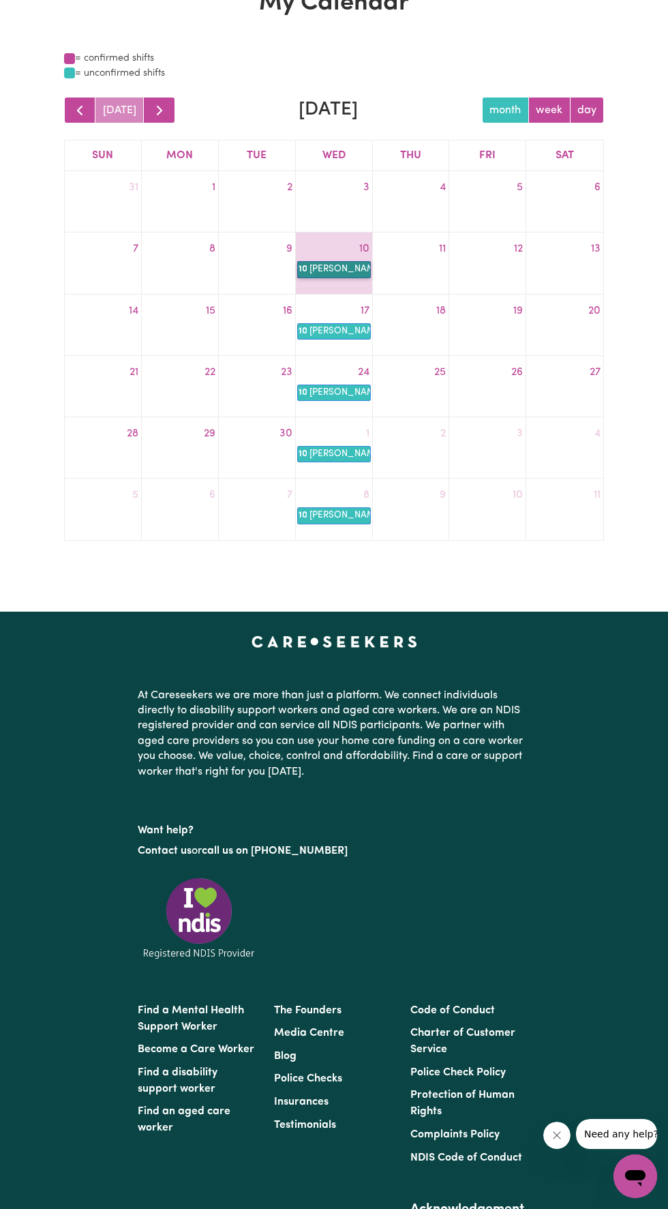
scroll to position [0, 0]
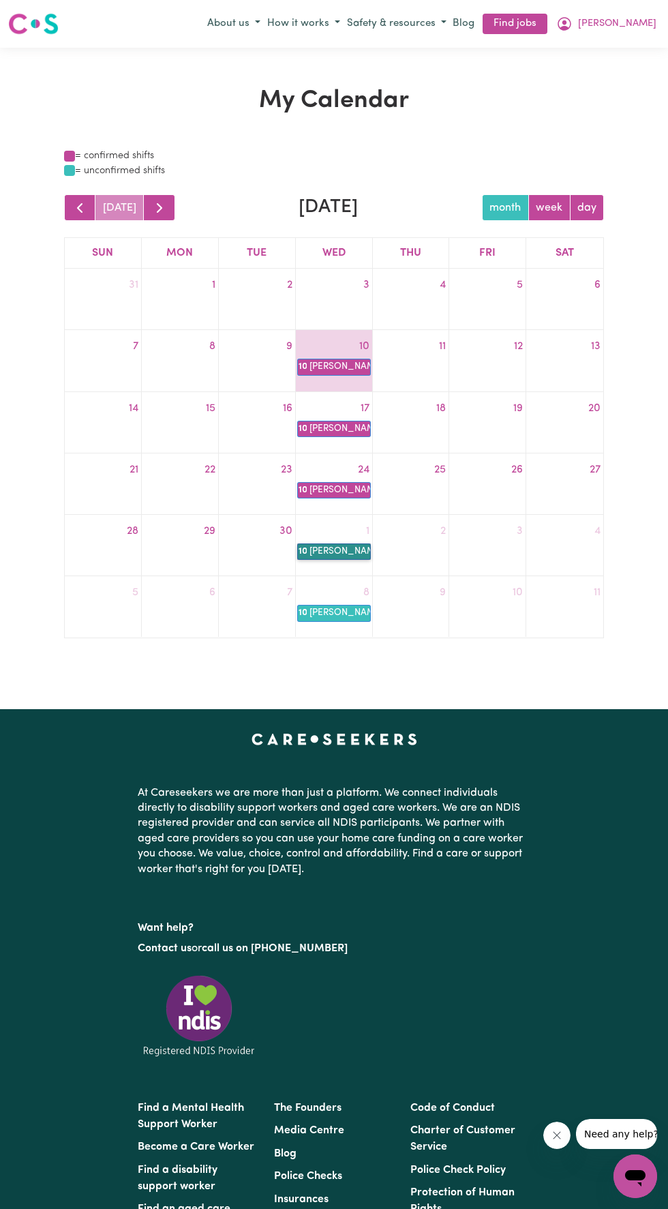
click at [338, 557] on link "10a Linda Hands of Care" at bounding box center [334, 552] width 74 height 16
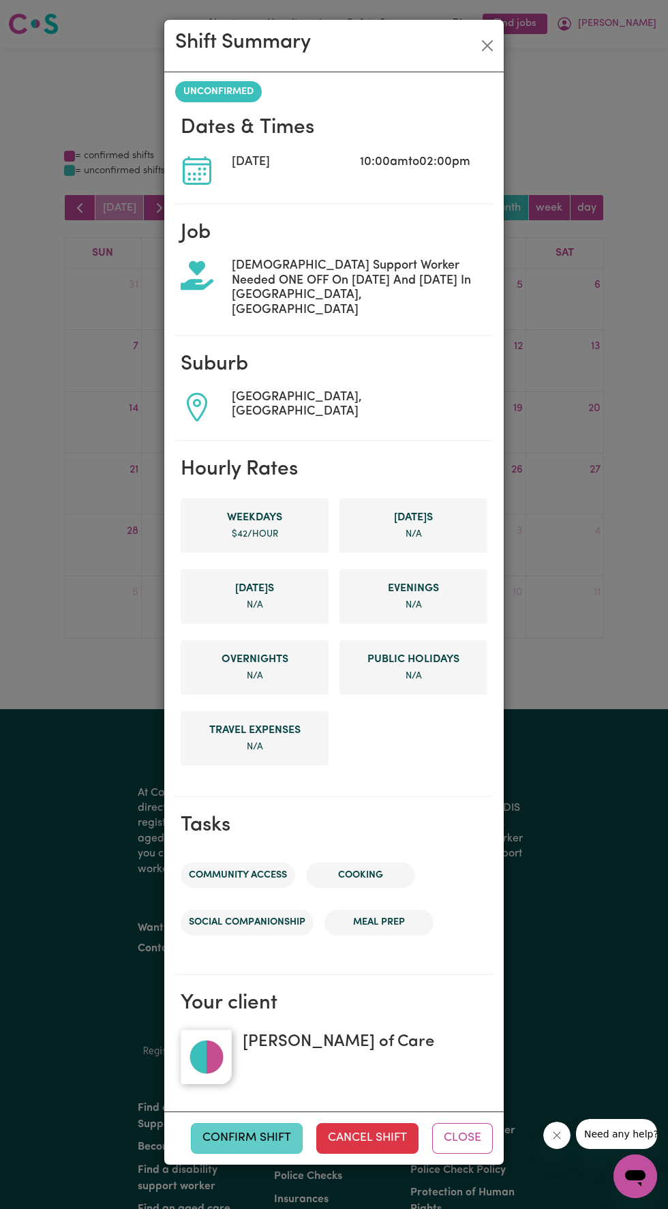
click at [284, 1123] on button "Confirm Shift" at bounding box center [247, 1138] width 112 height 30
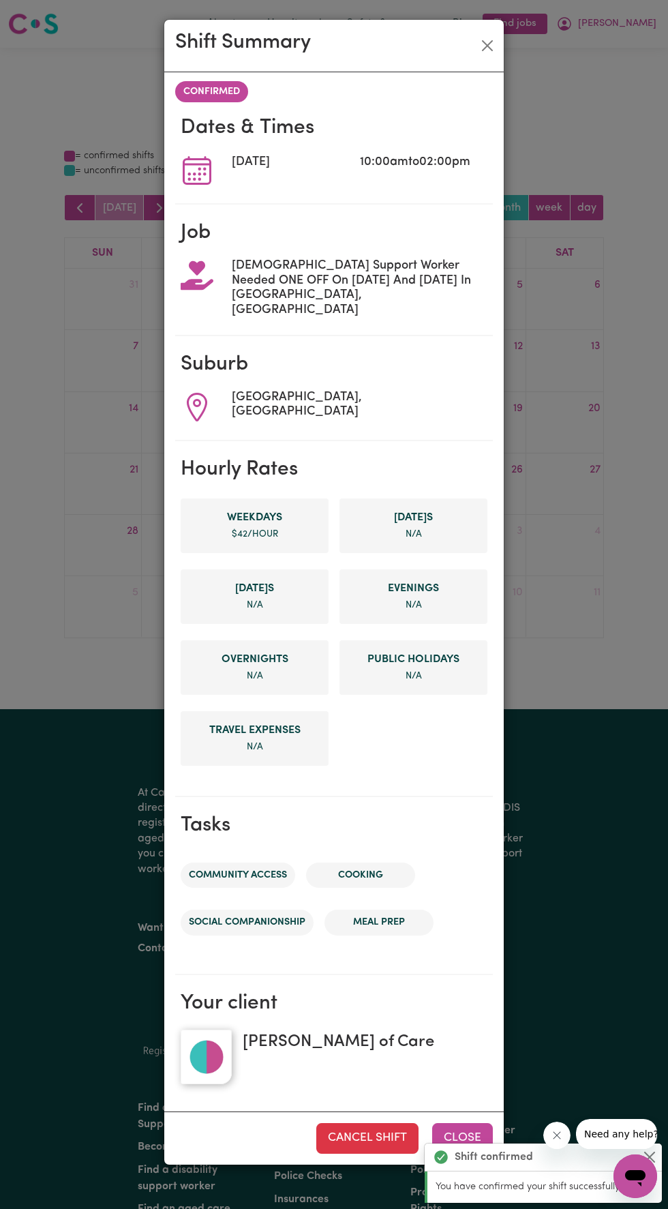
click at [471, 1123] on button "Close" at bounding box center [462, 1138] width 61 height 30
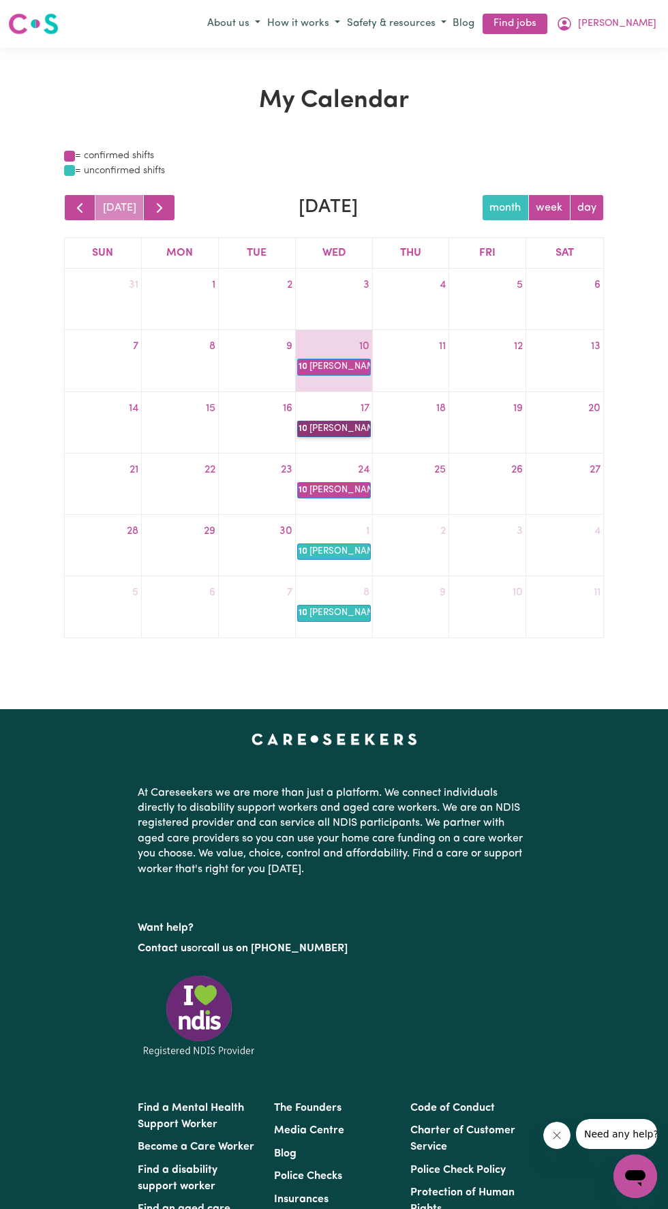
click at [336, 430] on link "10a Linda Hands of Care" at bounding box center [334, 429] width 74 height 16
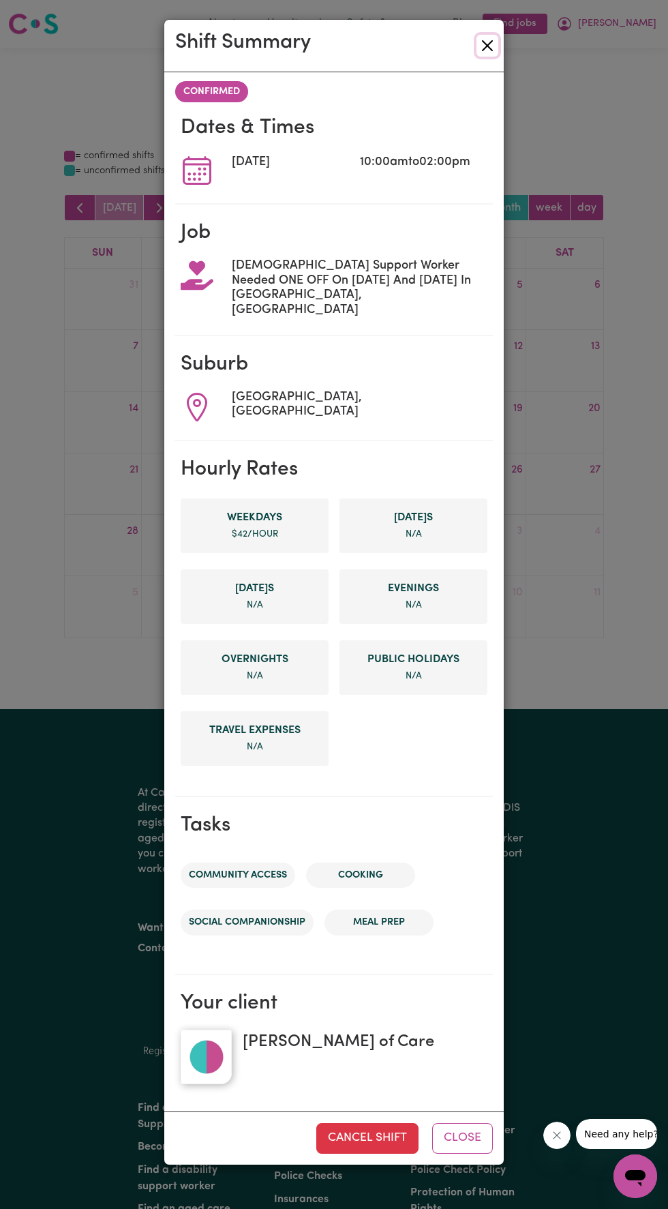
click at [484, 38] on button "Close" at bounding box center [488, 46] width 22 height 22
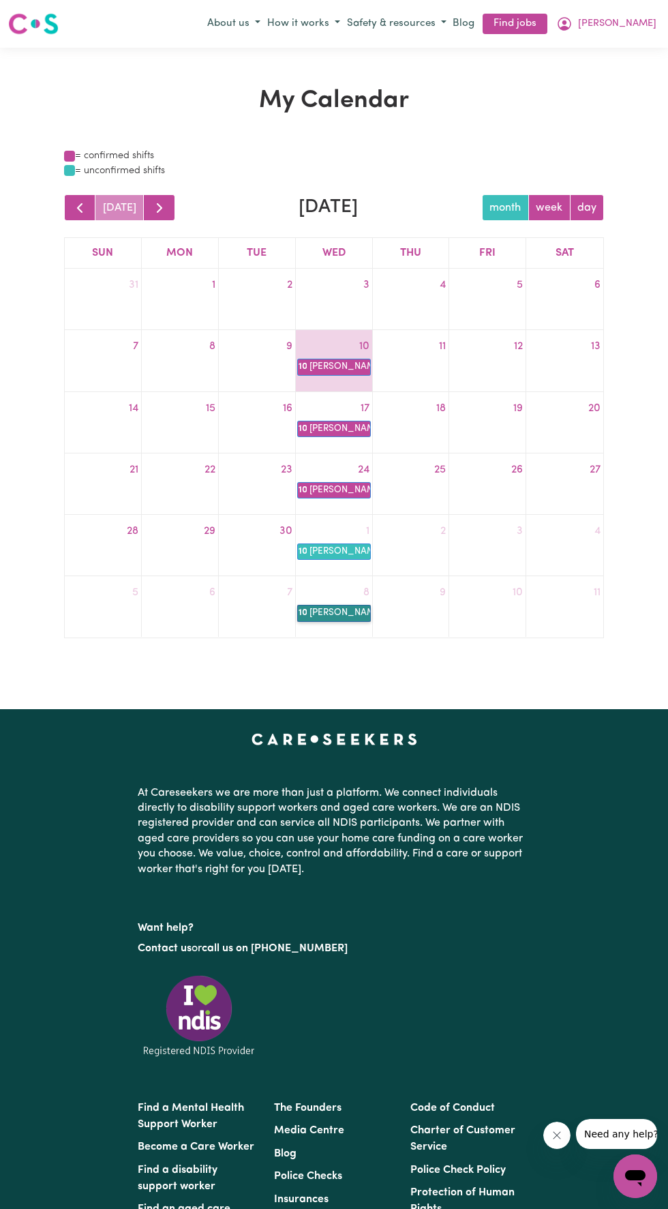
click at [353, 613] on link "10a Linda Hands of Care" at bounding box center [334, 613] width 74 height 16
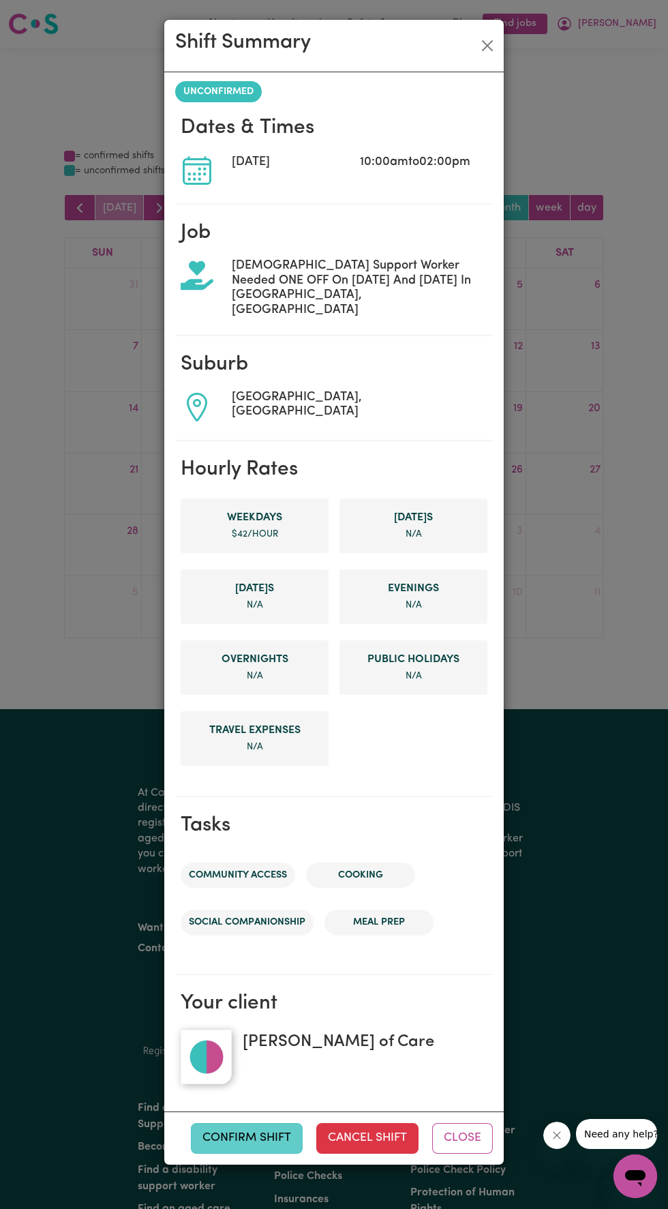
click at [263, 1124] on button "Confirm Shift" at bounding box center [247, 1138] width 112 height 30
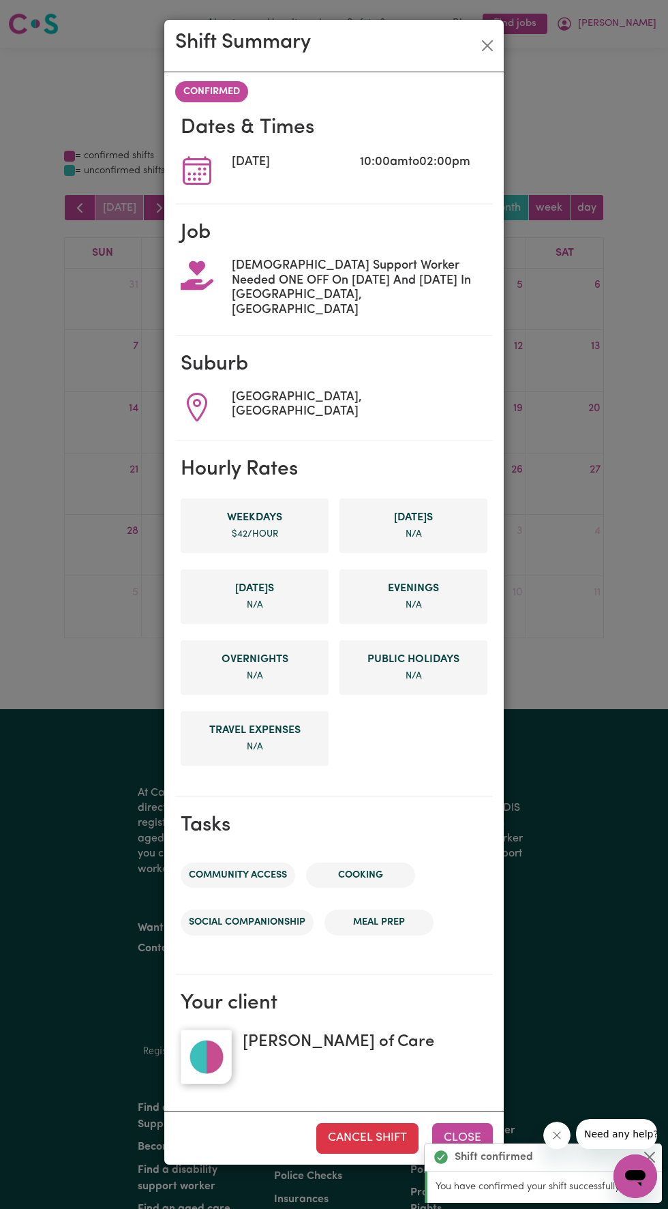
click at [476, 1123] on button "Close" at bounding box center [462, 1138] width 61 height 30
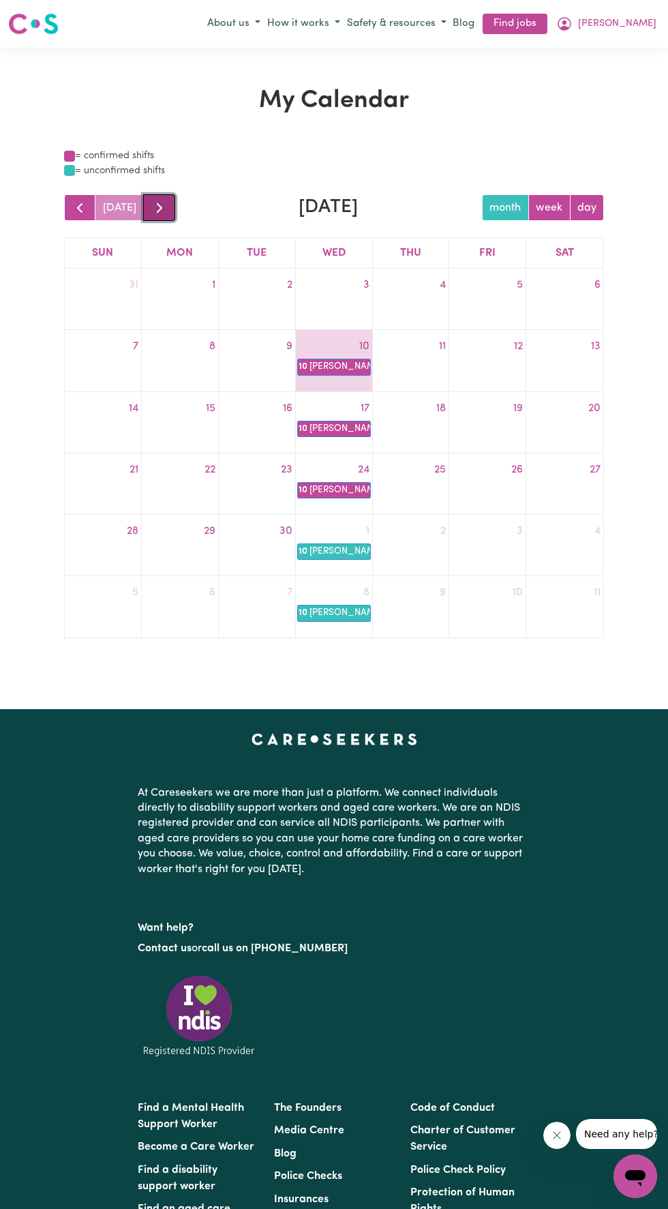
click at [162, 200] on span "button" at bounding box center [159, 208] width 16 height 16
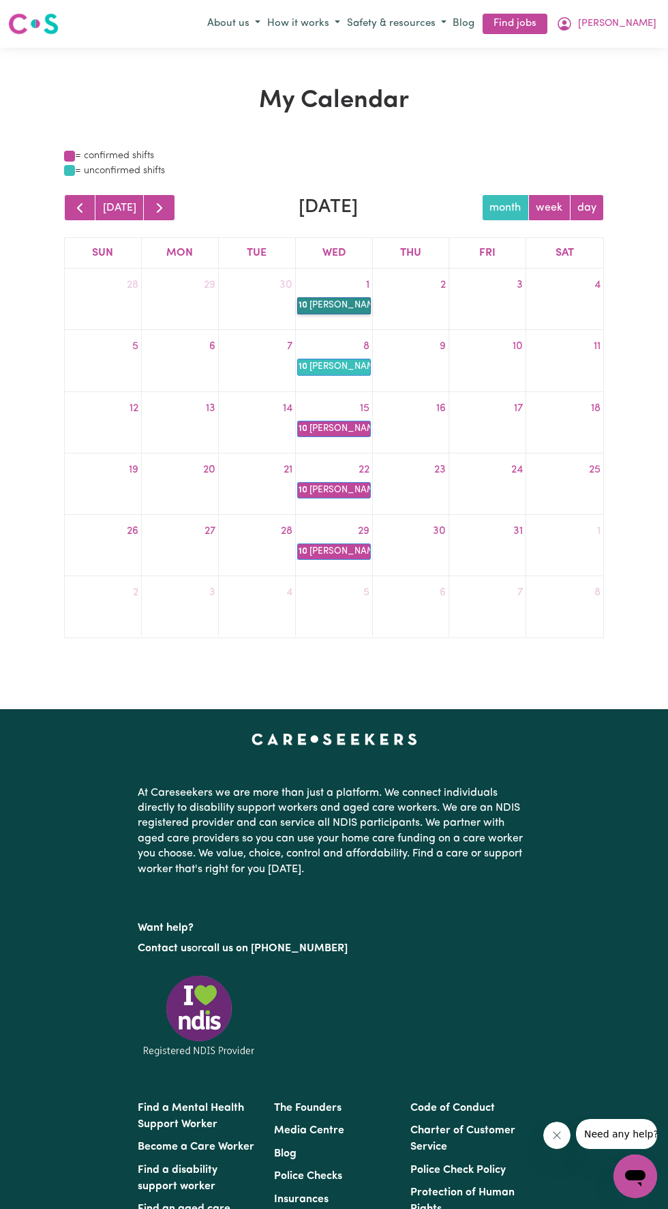
click at [338, 308] on link "10a Linda Hands of Care" at bounding box center [334, 305] width 74 height 16
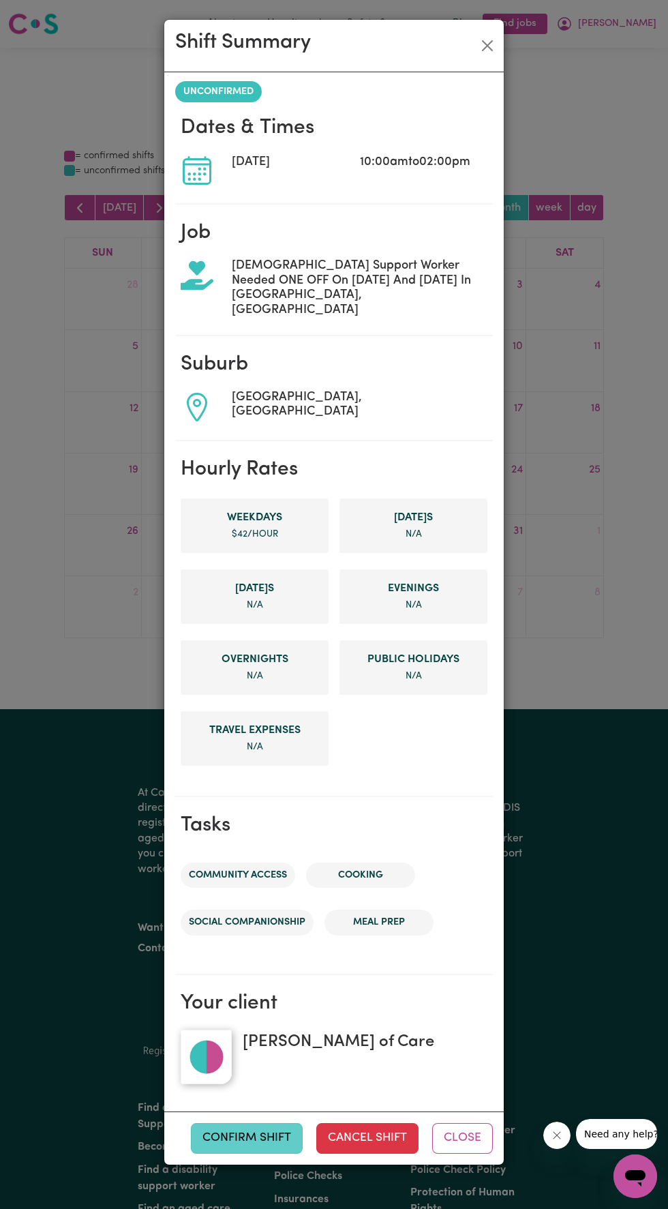
click at [253, 1123] on button "Confirm Shift" at bounding box center [247, 1138] width 112 height 30
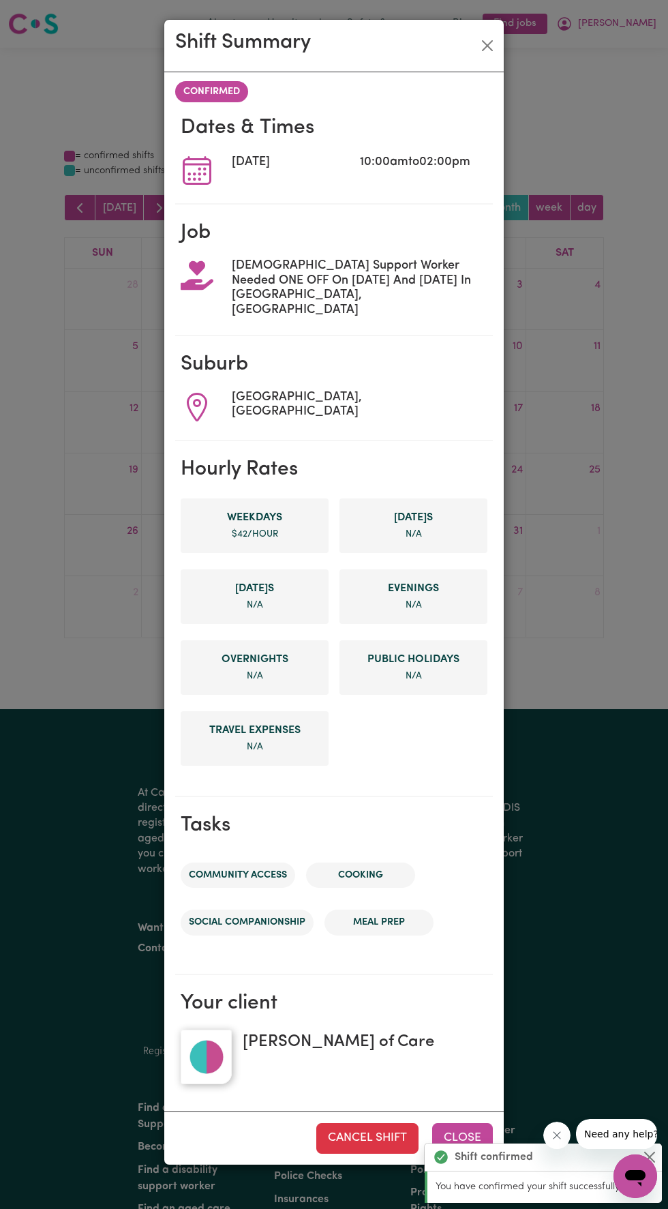
click at [464, 1123] on button "Close" at bounding box center [462, 1138] width 61 height 30
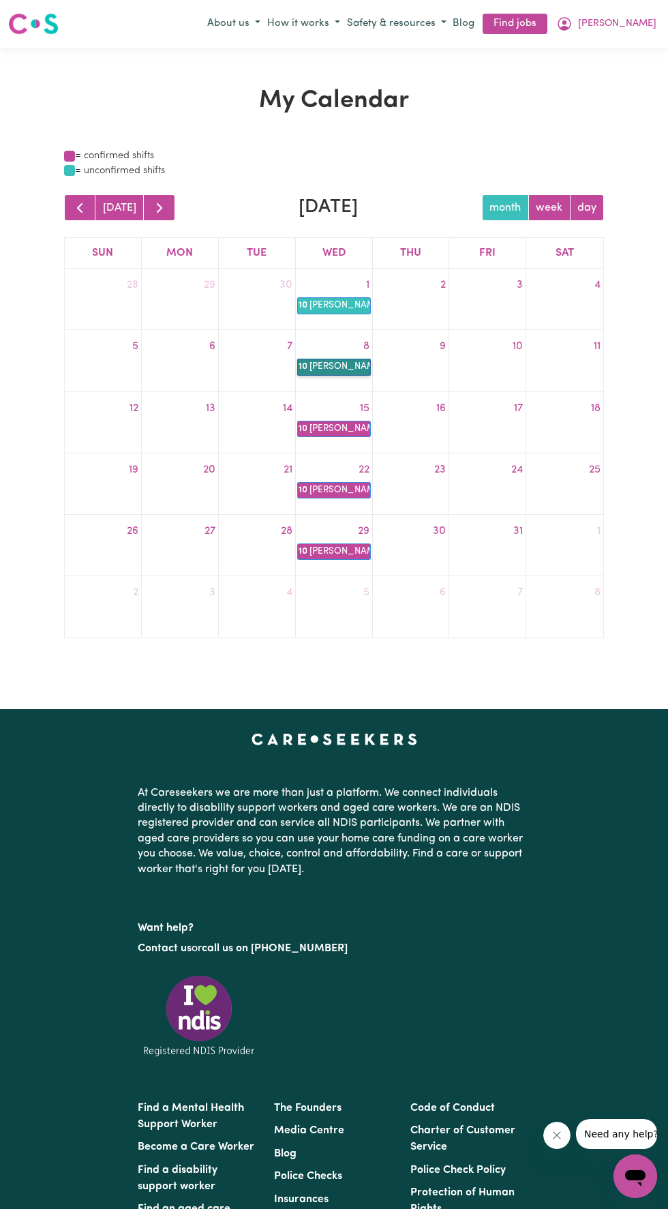
click at [333, 372] on link "10a Linda Hands of Care" at bounding box center [334, 367] width 74 height 16
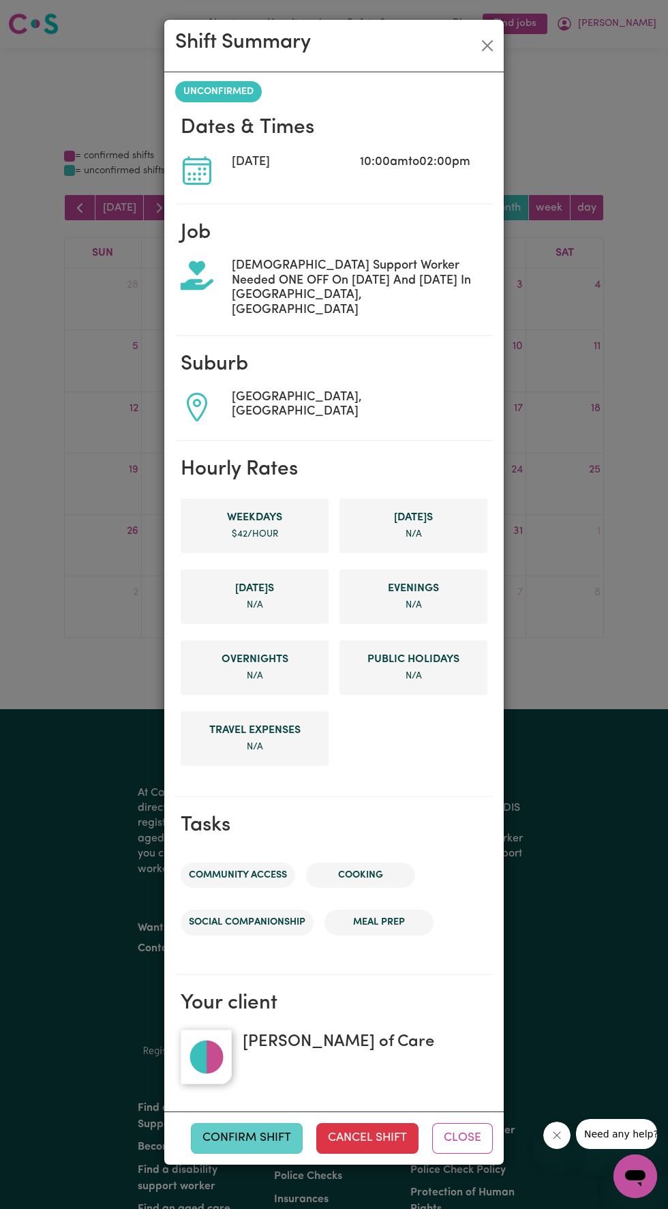
click at [261, 1123] on button "Confirm Shift" at bounding box center [247, 1138] width 112 height 30
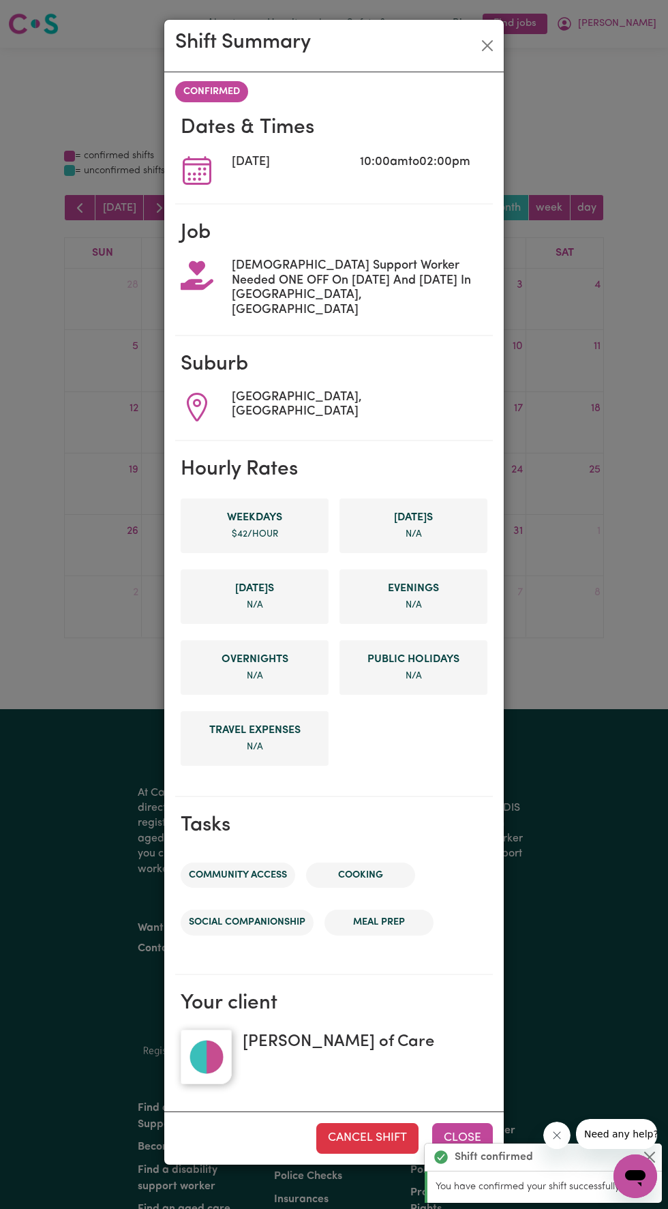
click at [470, 1123] on button "Close" at bounding box center [462, 1138] width 61 height 30
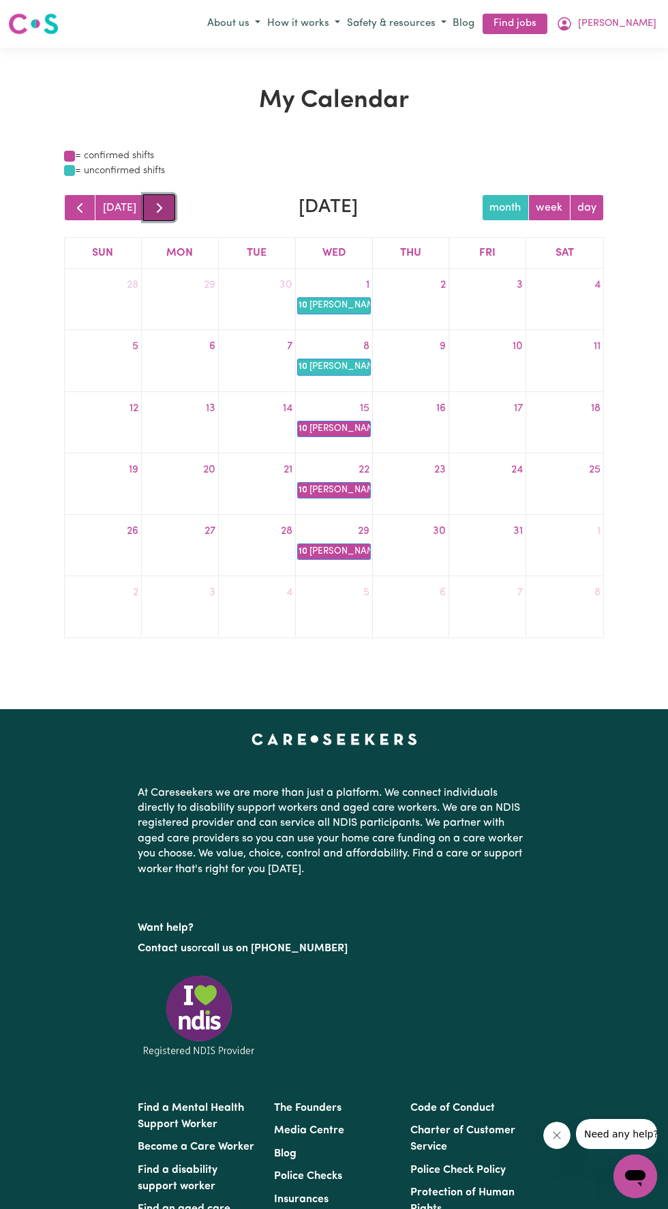
click at [151, 212] on span "button" at bounding box center [159, 208] width 16 height 16
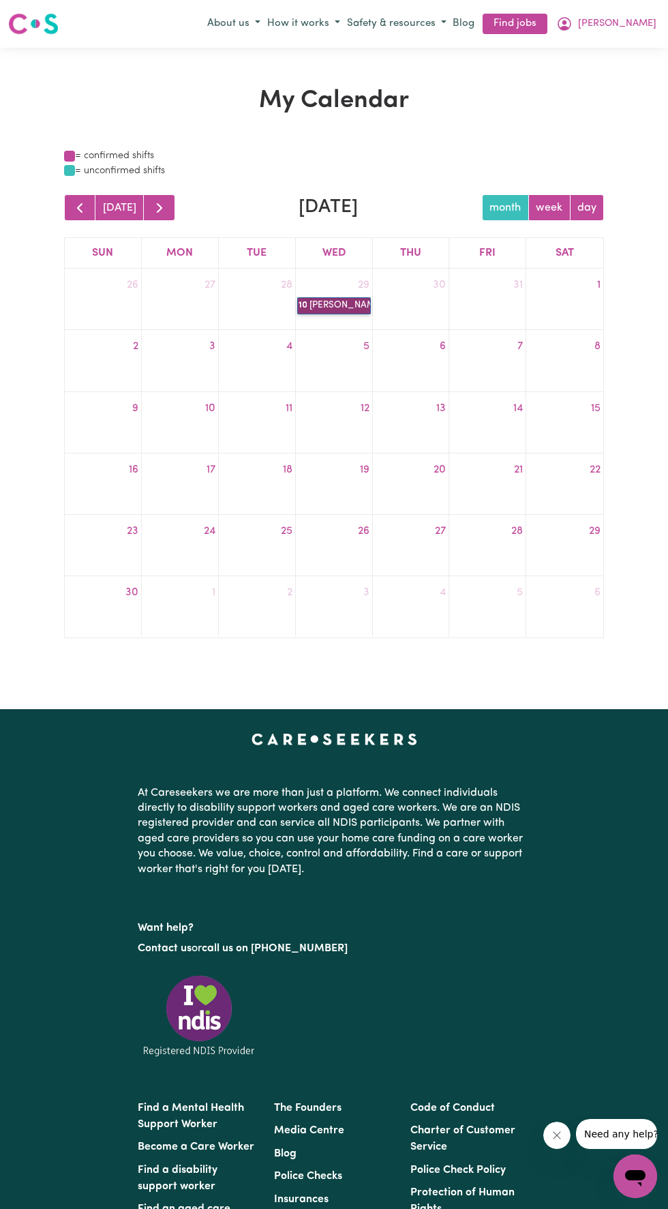
click at [325, 305] on link "10a Linda Hands of Care" at bounding box center [334, 305] width 74 height 16
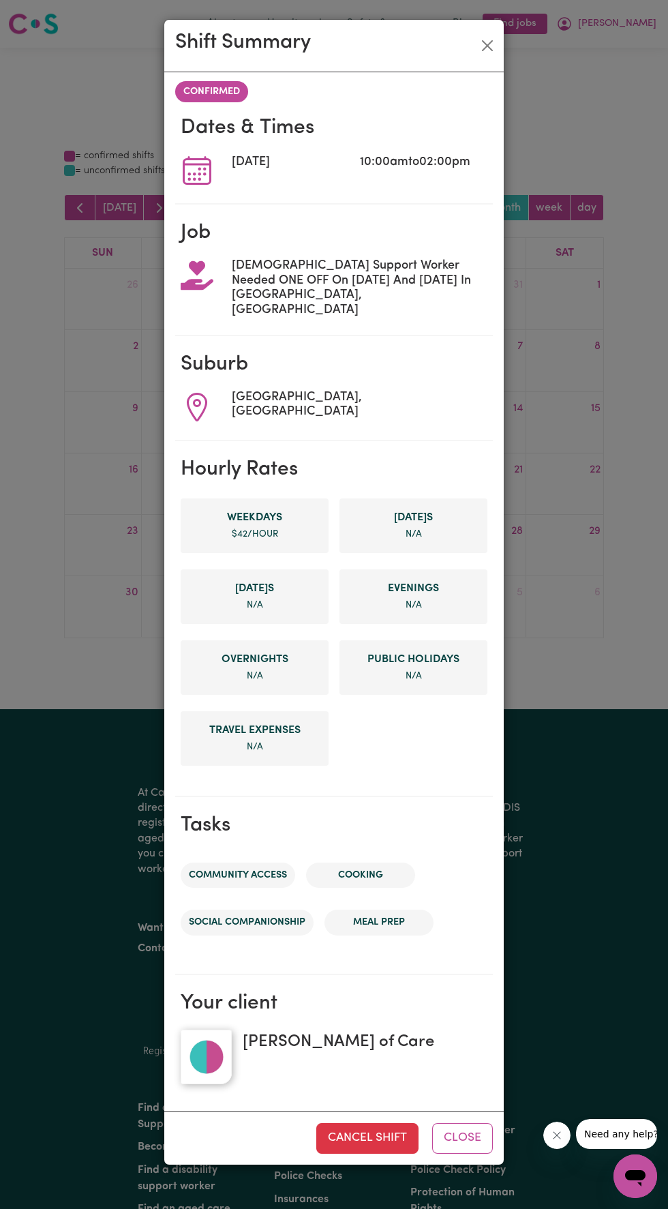
click at [43, 623] on div "Shift Summary CONFIRMED Dates & Times Wed, 29 Oct, 2025 10:00am to 02:00pm Job …" at bounding box center [334, 604] width 668 height 1209
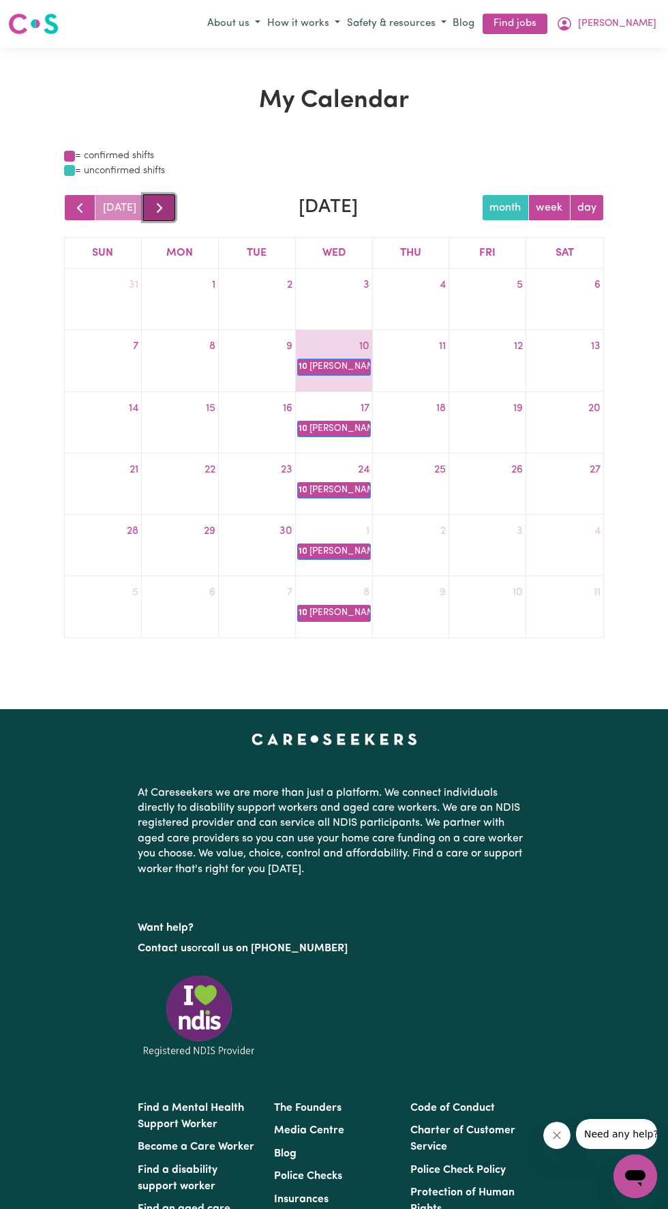
click at [155, 201] on span "button" at bounding box center [159, 208] width 16 height 16
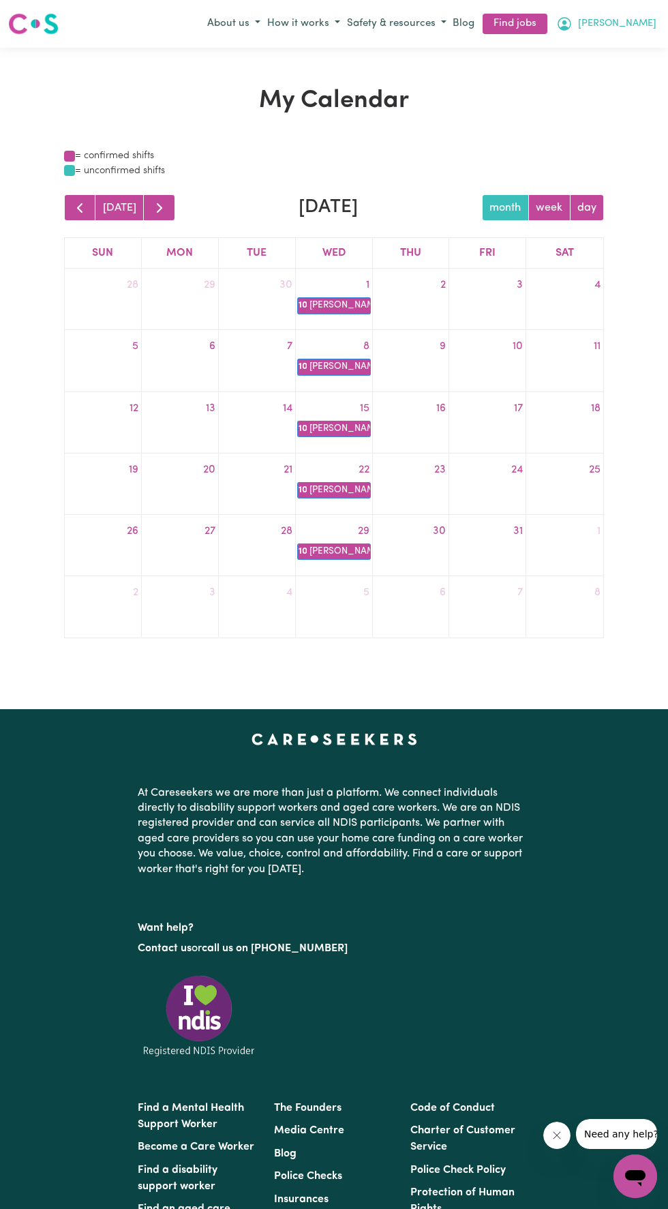
click at [567, 24] on icon "My Account" at bounding box center [565, 22] width 4 height 5
click at [612, 46] on link "My Account" at bounding box center [606, 51] width 108 height 26
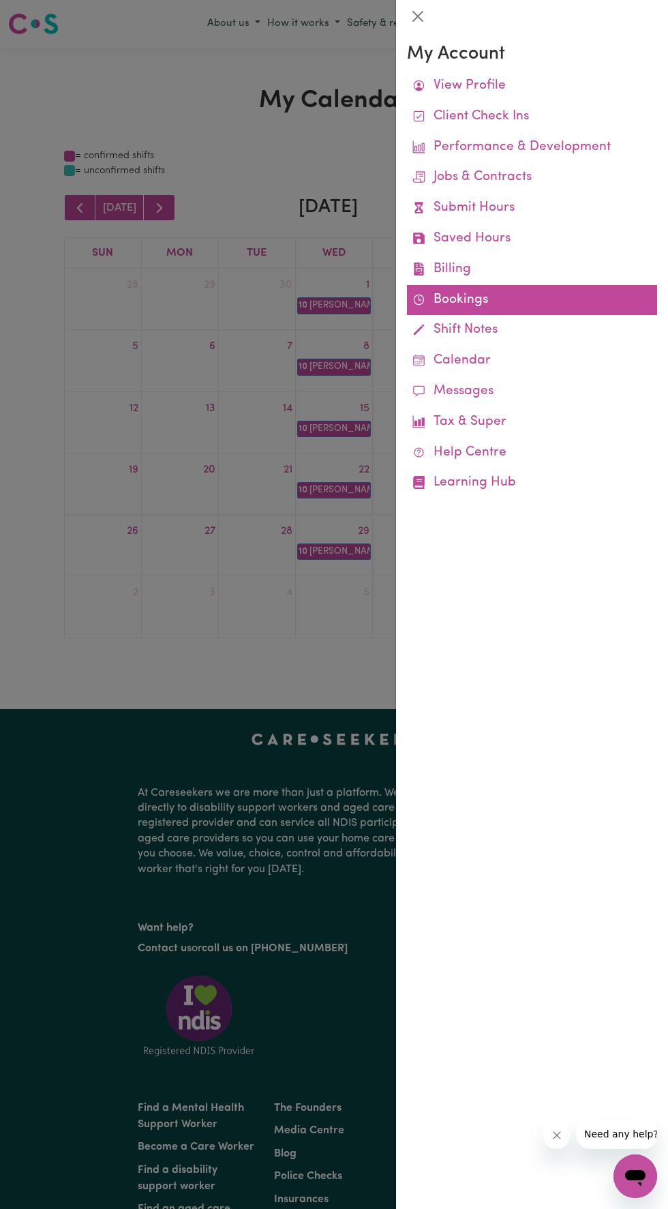
click at [472, 299] on link "Bookings" at bounding box center [532, 300] width 250 height 31
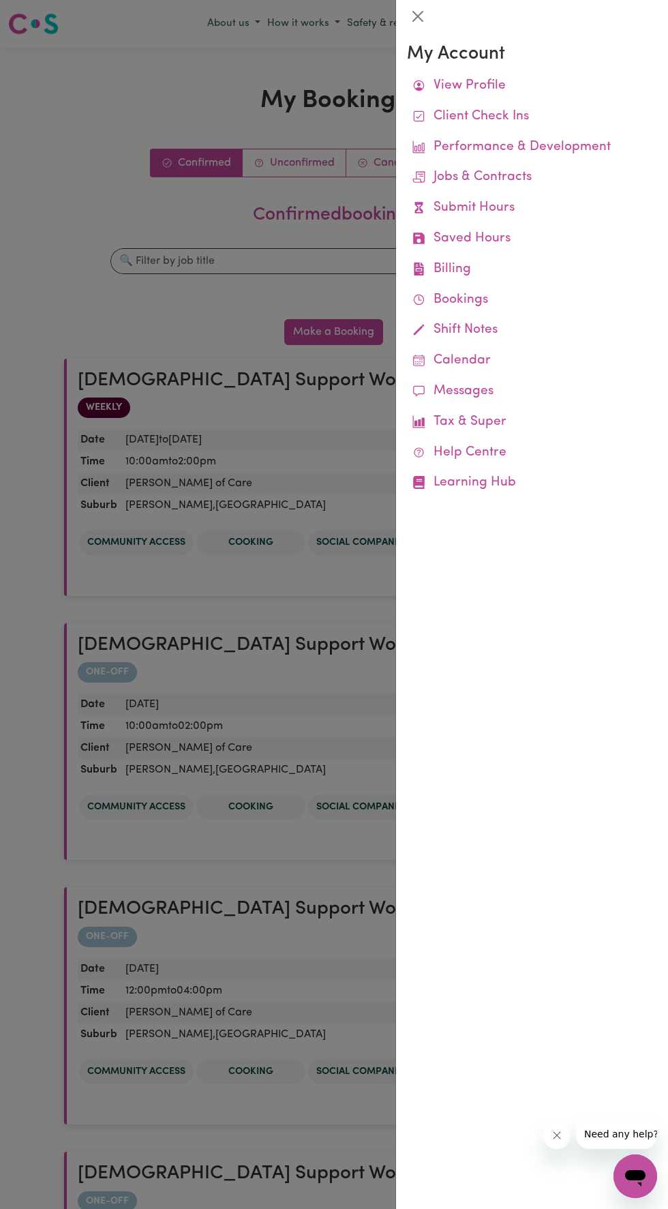
click at [302, 158] on div at bounding box center [334, 604] width 668 height 1209
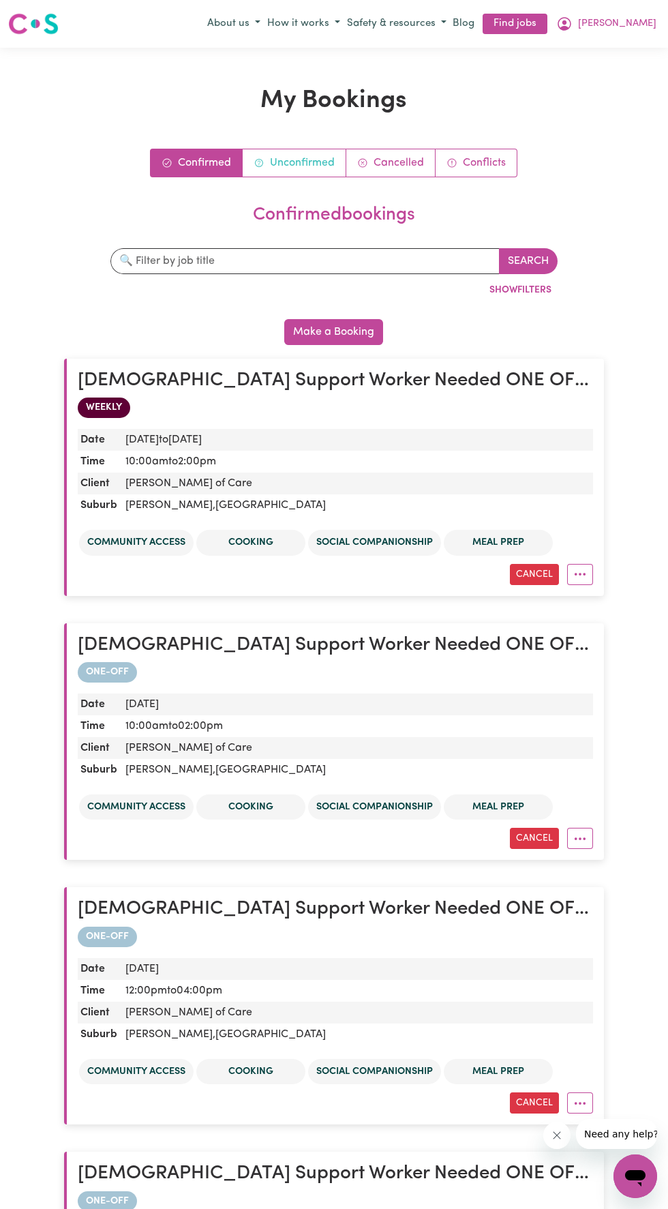
click at [295, 163] on link "Unconfirmed" at bounding box center [295, 162] width 104 height 27
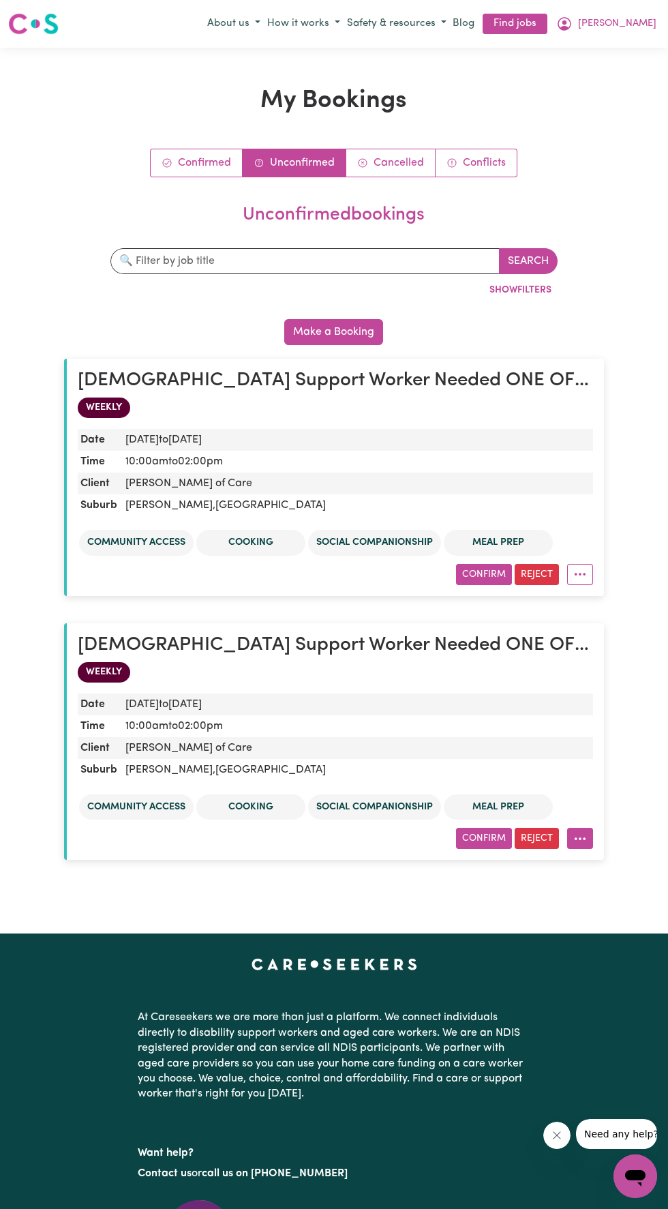
click at [584, 837] on button "More options" at bounding box center [580, 838] width 26 height 21
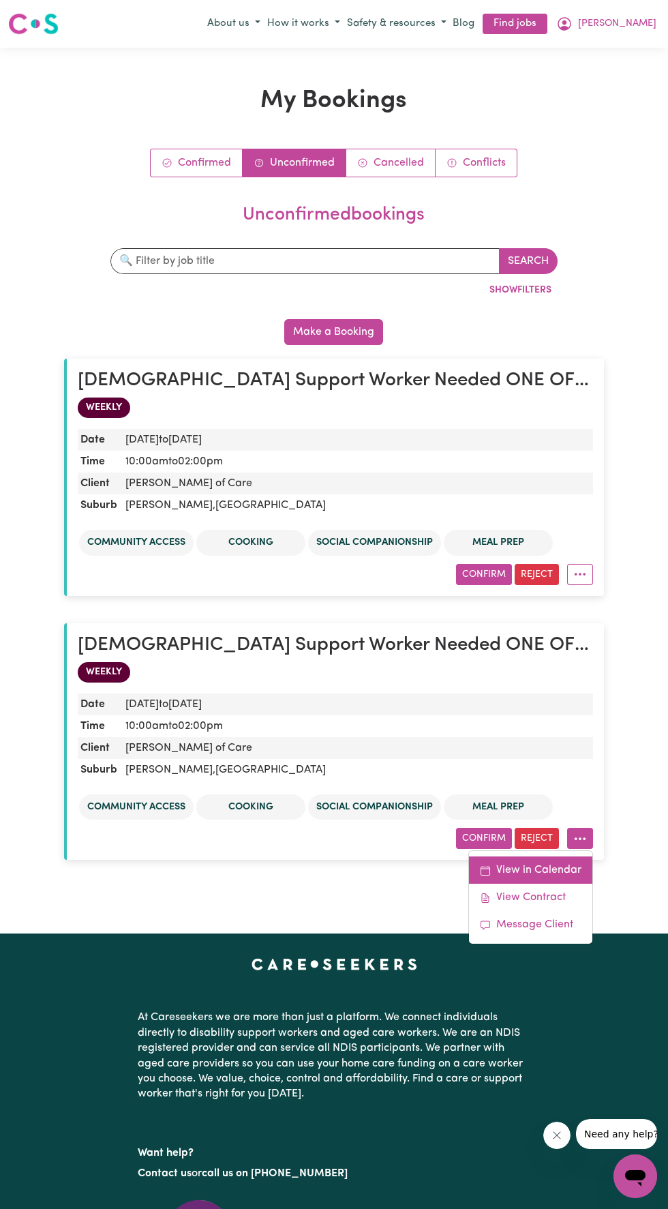
click at [546, 867] on link "View in Calendar" at bounding box center [530, 870] width 123 height 27
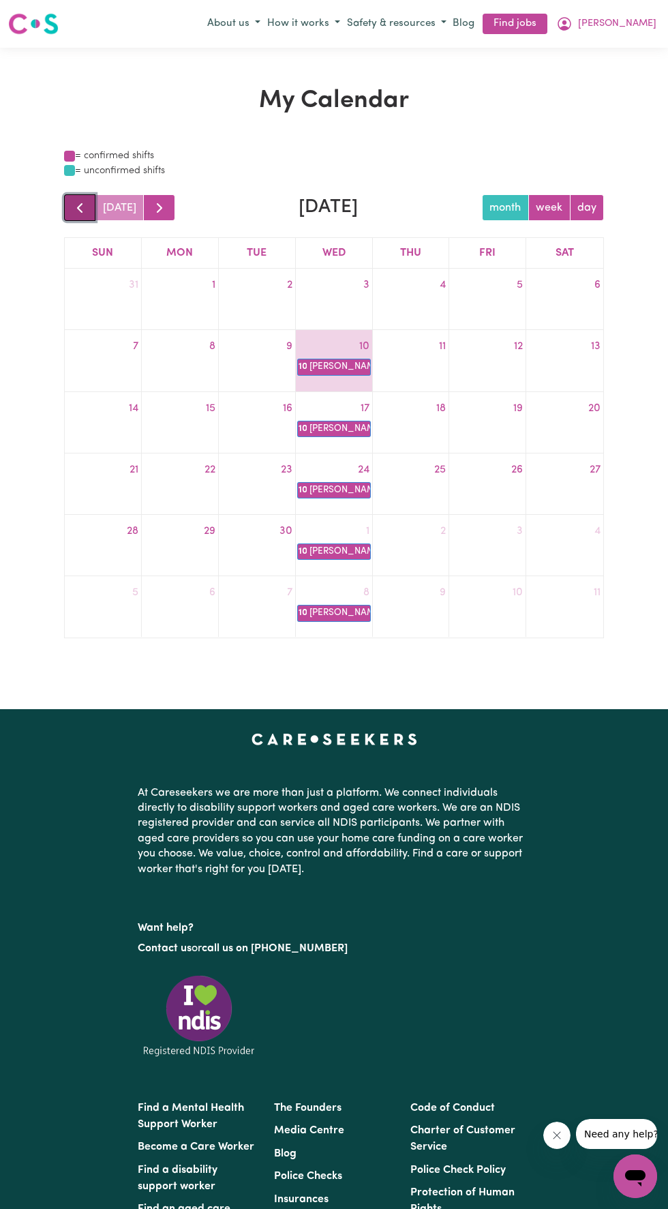
click at [73, 209] on span "button" at bounding box center [80, 208] width 16 height 16
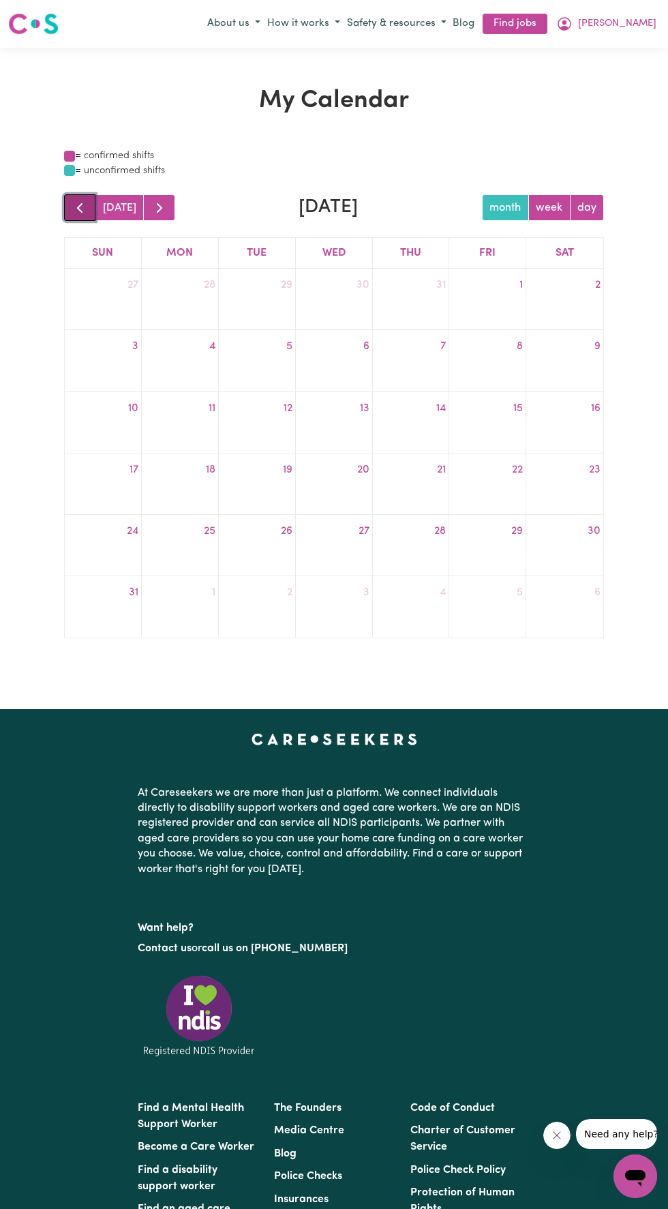
click at [80, 207] on span "button" at bounding box center [80, 208] width 16 height 16
click at [70, 207] on button "button" at bounding box center [80, 207] width 32 height 27
click at [73, 209] on span "button" at bounding box center [80, 208] width 16 height 16
click at [78, 207] on span "button" at bounding box center [80, 208] width 16 height 16
click at [71, 207] on button "button" at bounding box center [80, 207] width 32 height 27
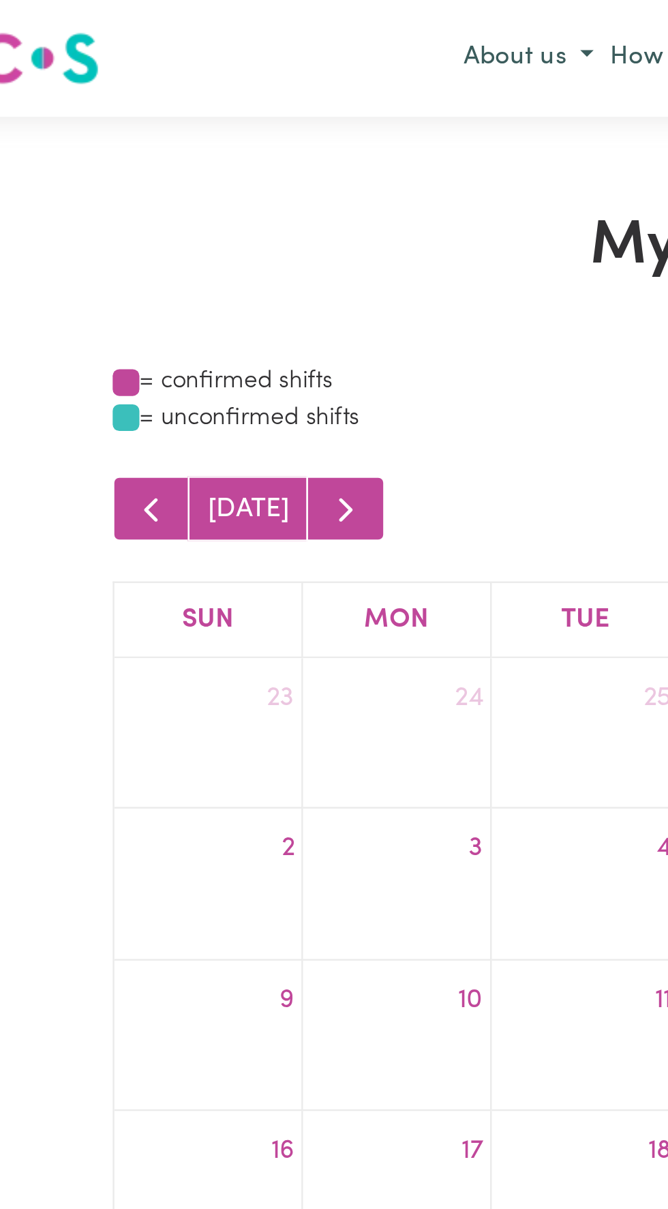
click at [79, 84] on div "My Calendar = confirmed shifts = unconfirmed shifts [DATE] [DATE] month week da…" at bounding box center [334, 379] width 668 height 662
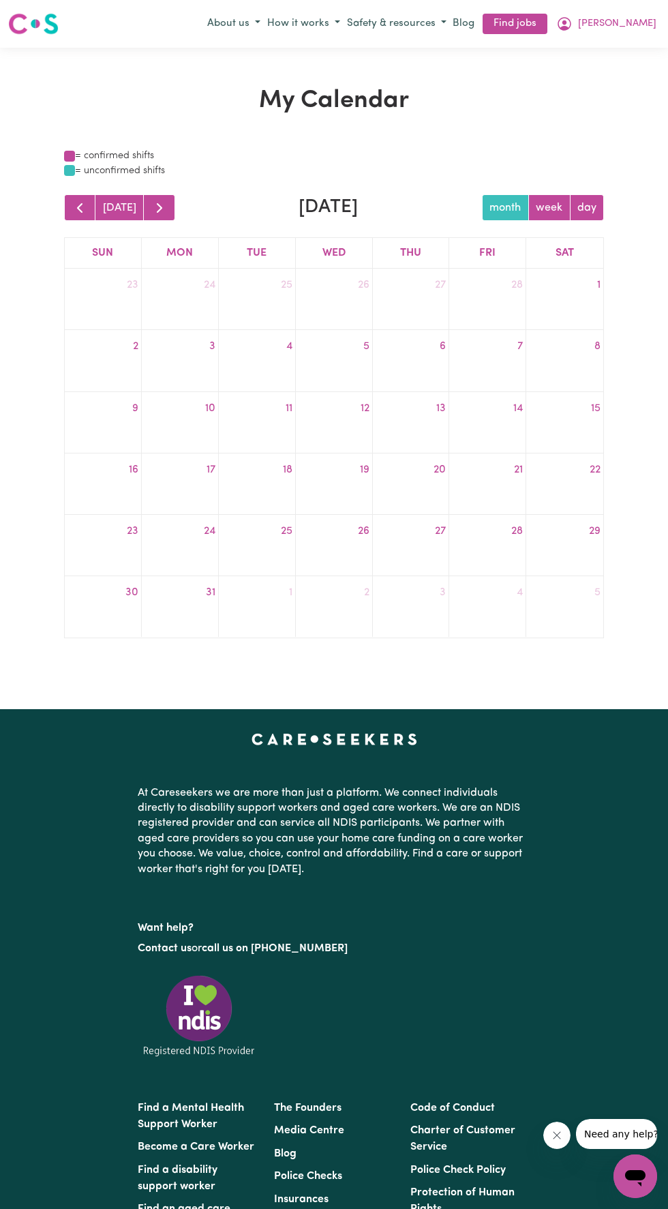
click at [329, 496] on div at bounding box center [334, 492] width 76 height 22
click at [153, 207] on span "button" at bounding box center [159, 208] width 16 height 16
